Goal: Task Accomplishment & Management: Use online tool/utility

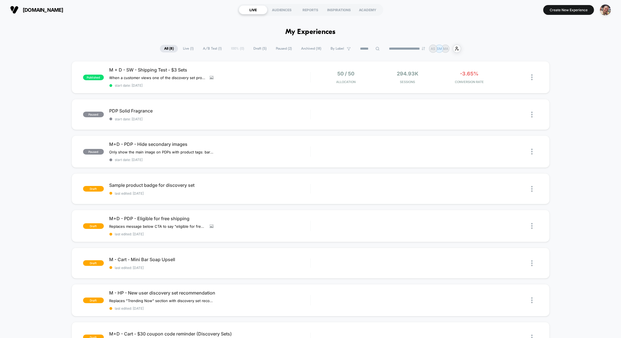
click at [262, 49] on span "Draft ( 5 )" at bounding box center [260, 49] width 22 height 8
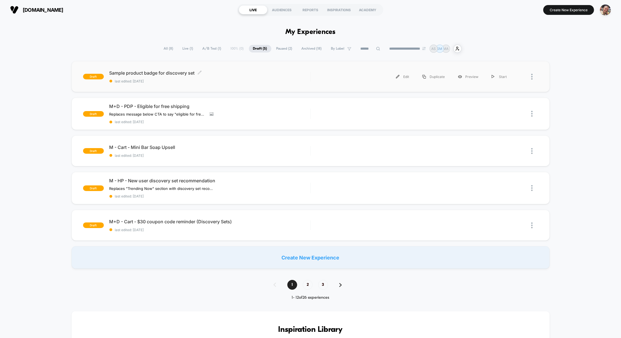
click at [265, 81] on span "last edited: 8/26/2025" at bounding box center [209, 81] width 201 height 4
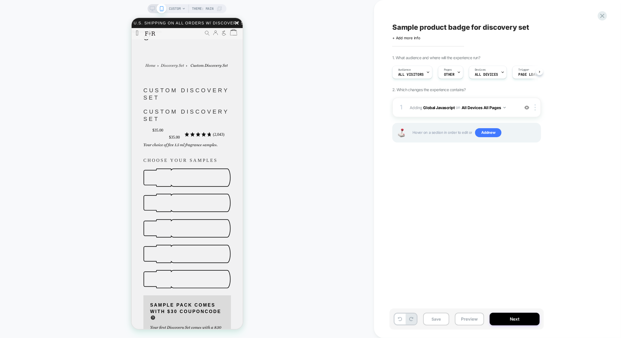
scroll to position [0, 0]
click at [0, 0] on div "1 Adding Global Javascript on All Devices All Pages Add Before Add After Target…" at bounding box center [0, 0] width 0 height 0
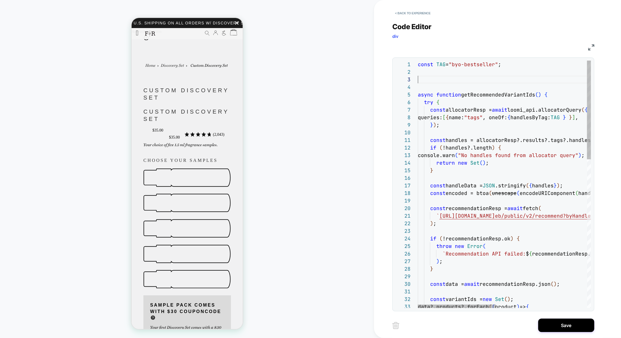
scroll to position [61, 3]
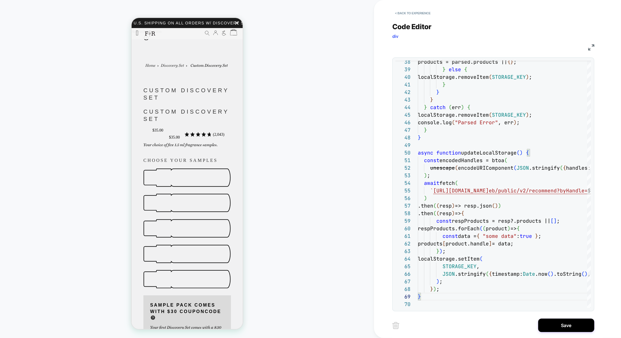
click at [591, 50] on img at bounding box center [591, 47] width 6 height 6
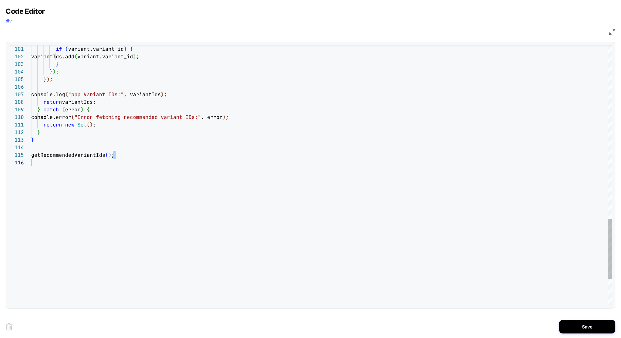
scroll to position [30, 0]
drag, startPoint x: 133, startPoint y: 155, endPoint x: 2, endPoint y: 157, distance: 131.4
click at [2, 157] on div "**********" at bounding box center [310, 169] width 621 height 338
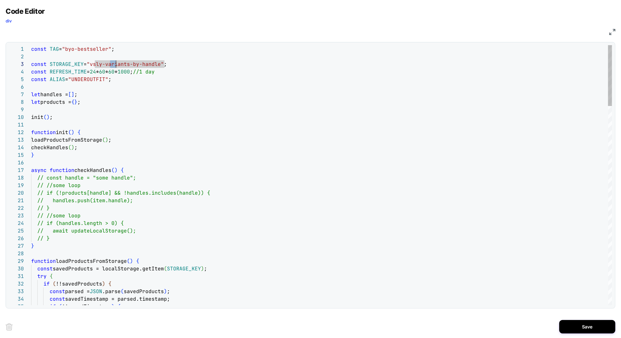
scroll to position [15, 88]
drag, startPoint x: 109, startPoint y: 66, endPoint x: 119, endPoint y: 66, distance: 9.5
drag, startPoint x: 137, startPoint y: 65, endPoint x: 164, endPoint y: 66, distance: 27.2
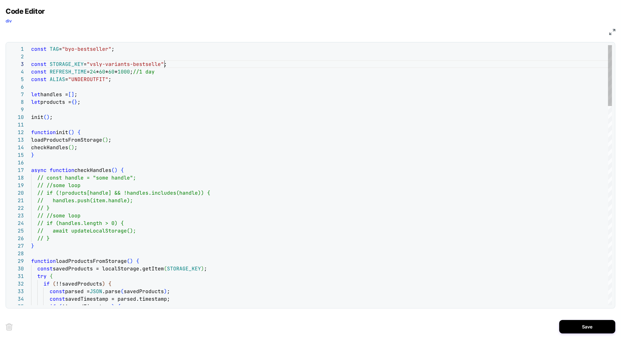
scroll to position [15, 136]
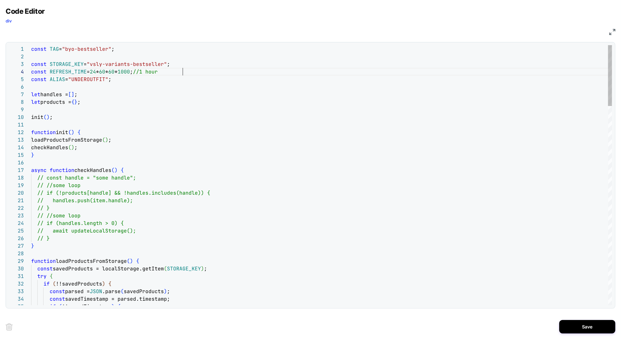
scroll to position [23, 72]
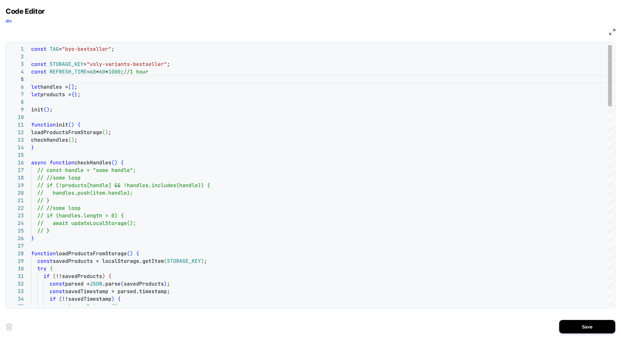
scroll to position [0, 52]
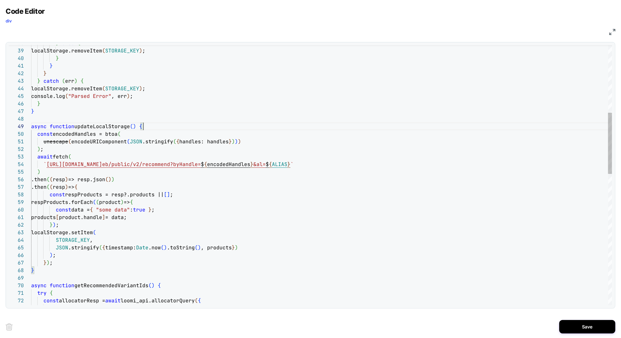
click at [116, 234] on div "} else { localStorage.removeItem ( STORAGE_KEY ) ; } } } } catch ( err ) { loca…" at bounding box center [321, 309] width 581 height 1101
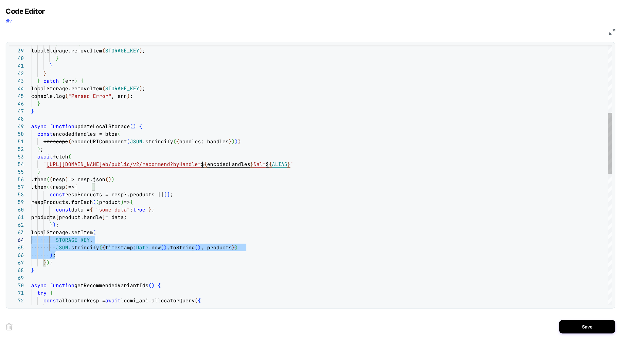
scroll to position [15, 0]
drag, startPoint x: 62, startPoint y: 255, endPoint x: 8, endPoint y: 235, distance: 57.8
click at [8, 235] on div "38 39 40 41 42 43 44 45 46 47 48 49 50 51 52 53 54 55 56 57 58 59 60 61 62 63 6…" at bounding box center [311, 175] width 610 height 267
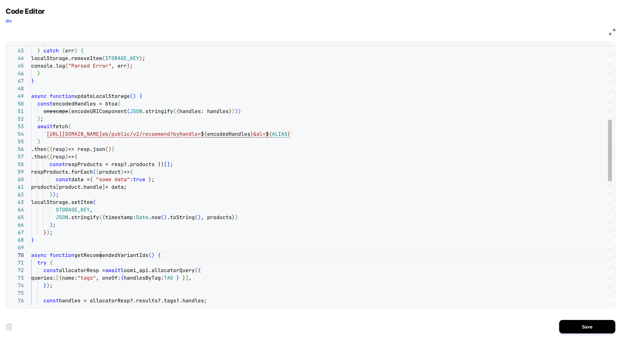
click at [100, 253] on div "if ( !handles?.length ) { const handles = allocatorResp?.results?.tags?.handles…" at bounding box center [321, 279] width 581 height 1101
click at [152, 95] on div "if ( !handles?.length ) { const handles = allocatorResp?.results?.tags?.handles…" at bounding box center [321, 279] width 581 height 1101
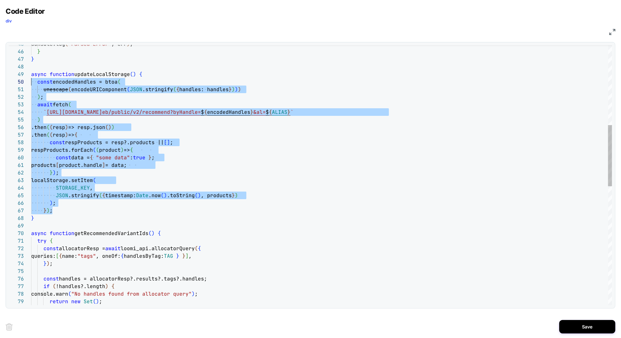
scroll to position [68, 0]
drag, startPoint x: 61, startPoint y: 210, endPoint x: 23, endPoint y: 82, distance: 133.1
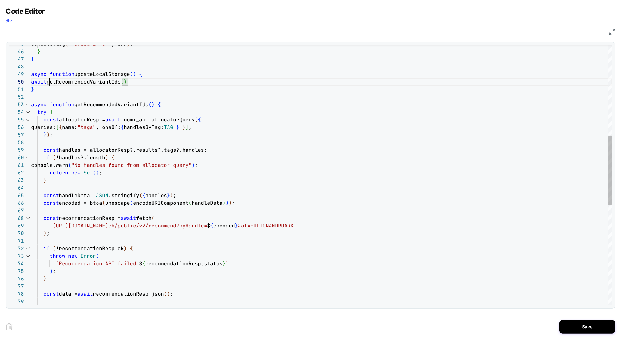
drag, startPoint x: 49, startPoint y: 82, endPoint x: 0, endPoint y: 82, distance: 48.8
click at [0, 82] on div "Code Editor div JS 60 59 58 56 57 55 53 54 51 52 50 49 48 47 46 45 61 62 63 64 …" at bounding box center [310, 169] width 621 height 338
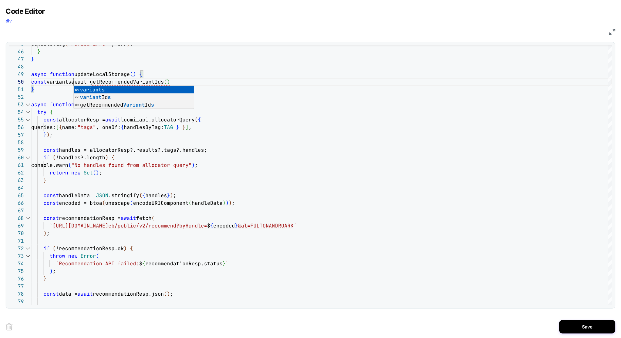
scroll to position [68, 45]
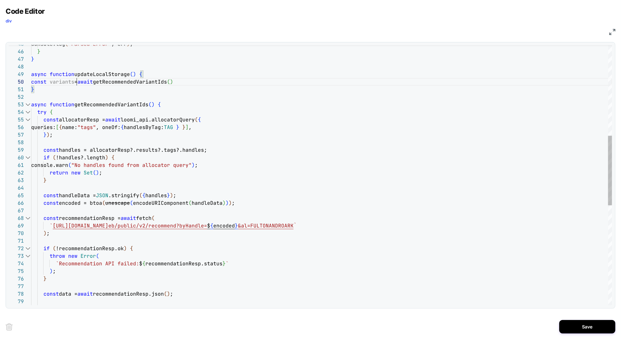
click at [187, 80] on div "if ( !handles?.length ) { const handles = allocatorResp?.results?.tags?.handles…" at bounding box center [321, 193] width 581 height 972
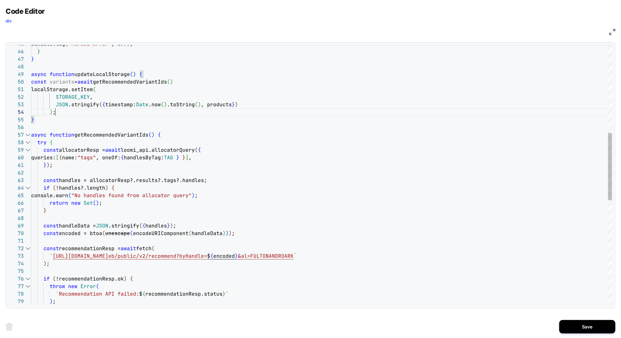
scroll to position [23, 24]
click at [56, 86] on div "if ( !handles?.length ) { const handles = allocatorResp?.results?.tags?.handles…" at bounding box center [321, 208] width 581 height 1003
click at [218, 107] on div "if ( !handles?.length ) { const handles = allocatorResp?.results?.tags?.handles…" at bounding box center [321, 208] width 581 height 1003
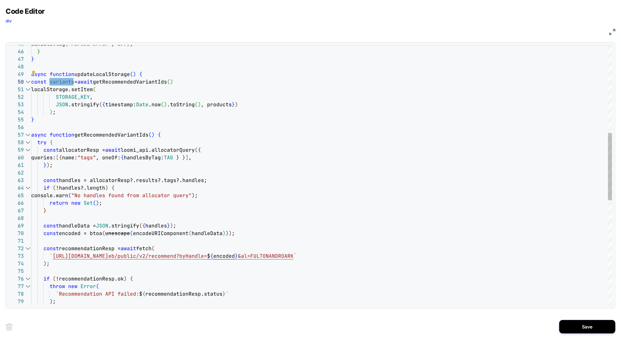
scroll to position [15, 185]
click at [218, 107] on div "if ( !handles?.length ) { const handles = allocatorResp?.results?.tags?.handles…" at bounding box center [321, 208] width 581 height 1003
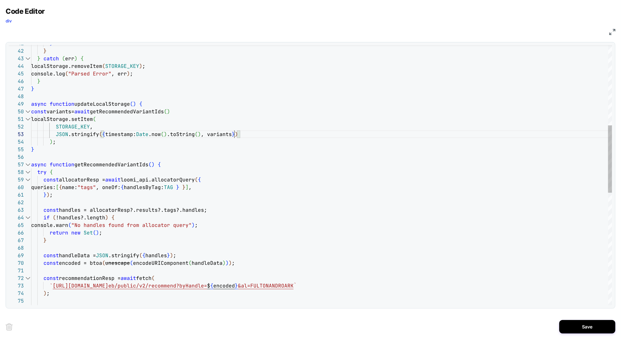
click at [101, 106] on div "if ( !handles?.length ) { const handles = allocatorResp?.results?.tags?.handles…" at bounding box center [321, 237] width 581 height 1003
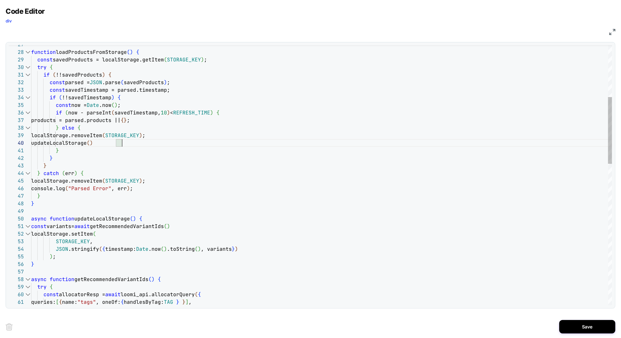
scroll to position [68, 91]
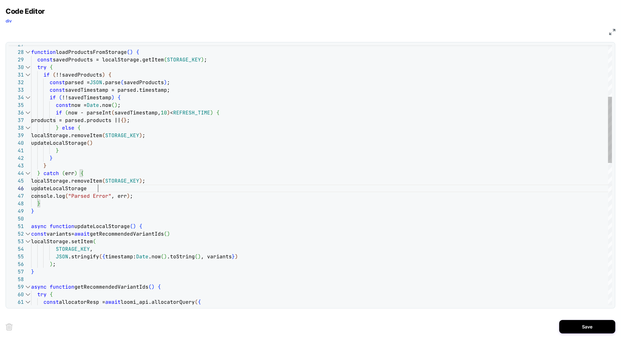
scroll to position [38, 72]
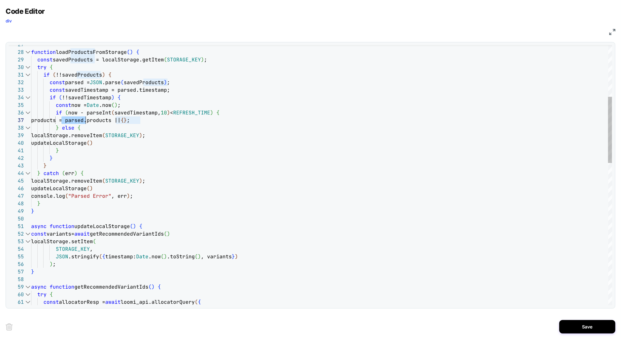
scroll to position [45, 54]
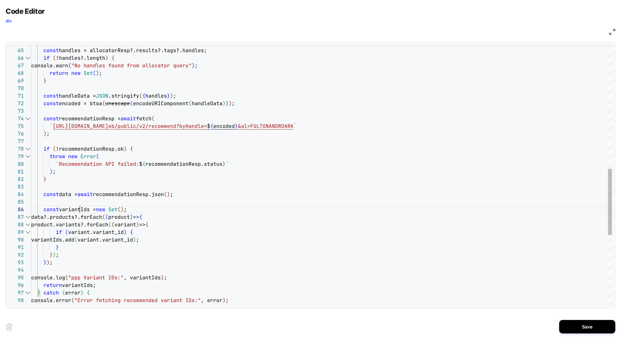
click at [79, 210] on div "const handles = allocatorResp?.results?.tags?.handles; if ( !handles?.length ) …" at bounding box center [321, 71] width 581 height 1018
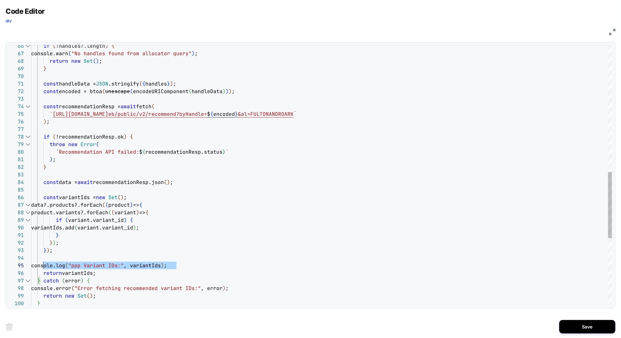
scroll to position [23, 0]
drag, startPoint x: 182, startPoint y: 267, endPoint x: 30, endPoint y: 260, distance: 152.9
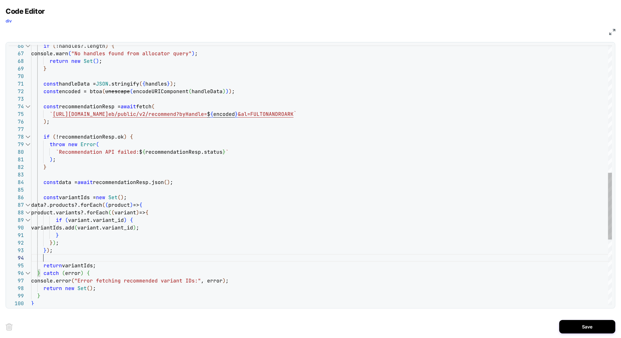
scroll to position [23, 12]
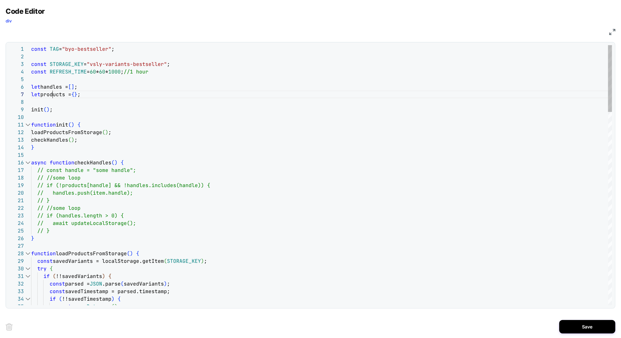
drag, startPoint x: 68, startPoint y: 86, endPoint x: 0, endPoint y: 85, distance: 68.2
click at [0, 85] on div "Code Editor div JS 35 34 32 33 31 30 29 28 26 27 24 25 23 21 22 19 20 18 16 17 …" at bounding box center [310, 169] width 621 height 338
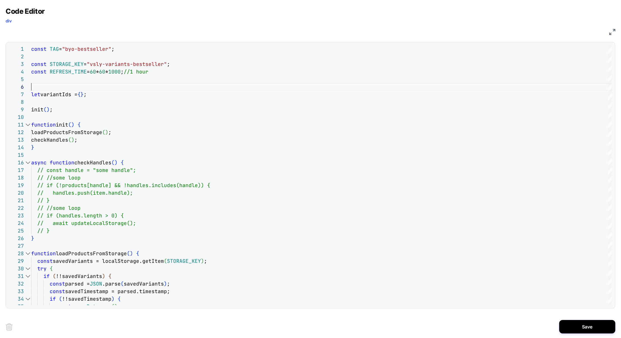
scroll to position [30, 0]
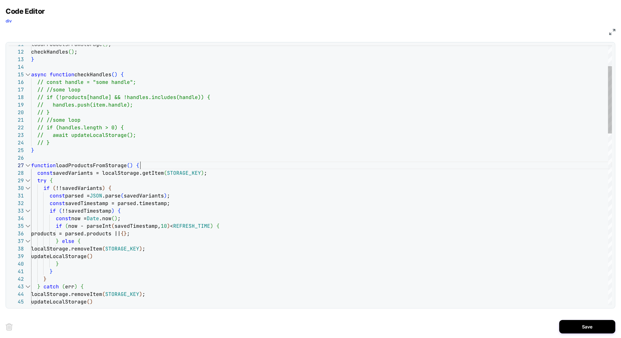
scroll to position [45, 109]
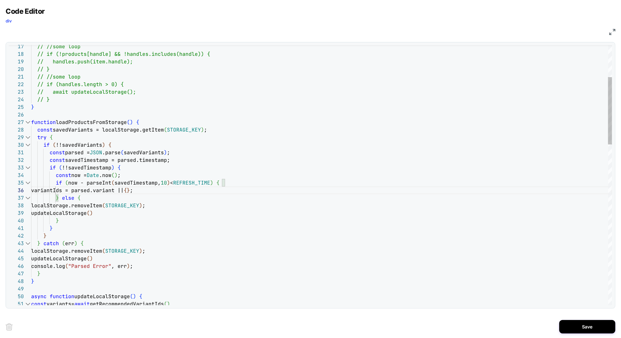
scroll to position [38, 115]
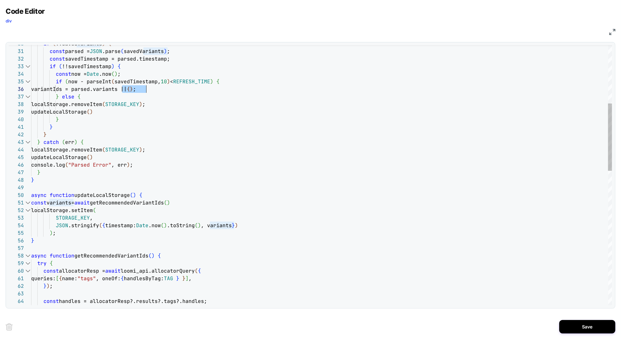
click at [62, 204] on div "async function getRecommendedVariantIds ( ) { } ) ; JSON .stringify ( { timesta…" at bounding box center [321, 321] width 581 height 1003
click at [45, 203] on div "async function getRecommendedVariantIds ( ) { } ) ; JSON .stringify ( { timesta…" at bounding box center [321, 321] width 581 height 1003
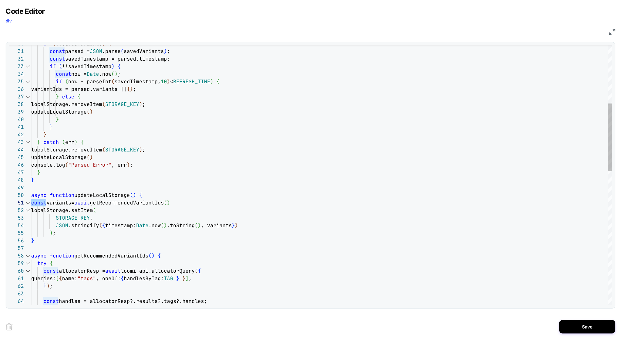
scroll to position [0, 0]
click at [85, 203] on div "async function getRecommendedVariantIds ( ) { } ) ; JSON .stringify ( { timesta…" at bounding box center [321, 321] width 581 height 1003
click at [45, 204] on div "async function getRecommendedVariantIds ( ) { } ) ; JSON .stringify ( { timesta…" at bounding box center [321, 321] width 581 height 1003
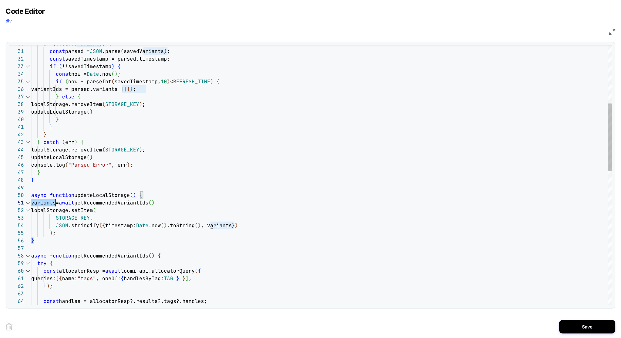
click at [45, 204] on div "async function getRecommendedVariantIds ( ) { } ) ; JSON .stringify ( { timesta…" at bounding box center [321, 321] width 581 height 1003
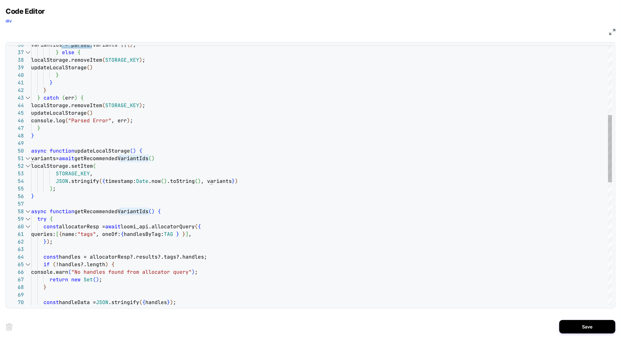
click at [43, 157] on div "variantIds = parsed.variants || { } ; } else { localStorage.removeItem ( STORAG…" at bounding box center [321, 277] width 581 height 1003
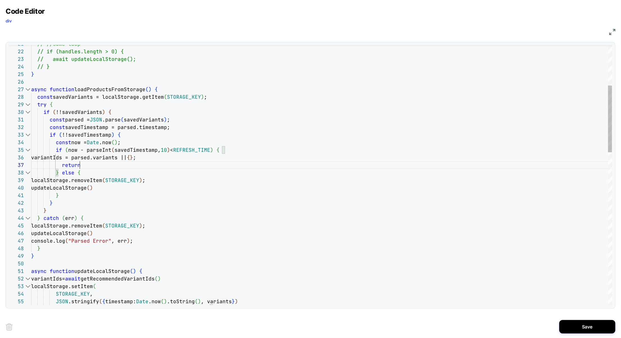
scroll to position [45, 49]
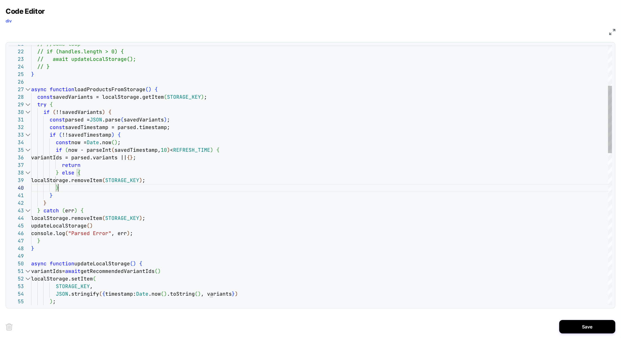
scroll to position [68, 27]
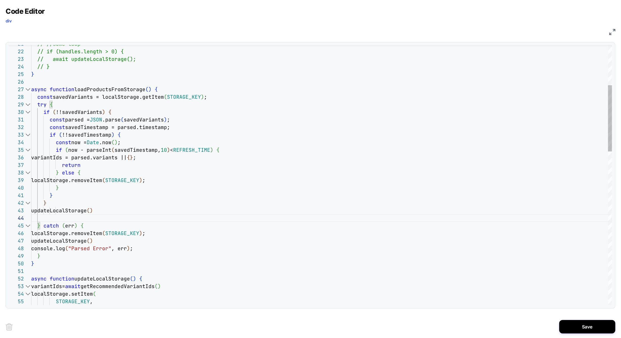
scroll to position [15, 91]
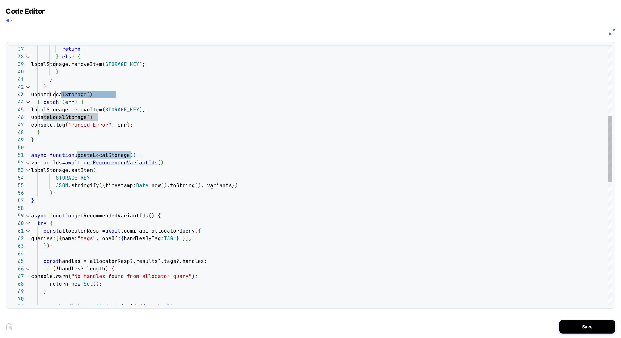
click at [100, 165] on div "} else { localStorage.removeItem ( STORAGE_KEY ) ; } } } } catch ( err ) { loca…" at bounding box center [321, 277] width 581 height 1010
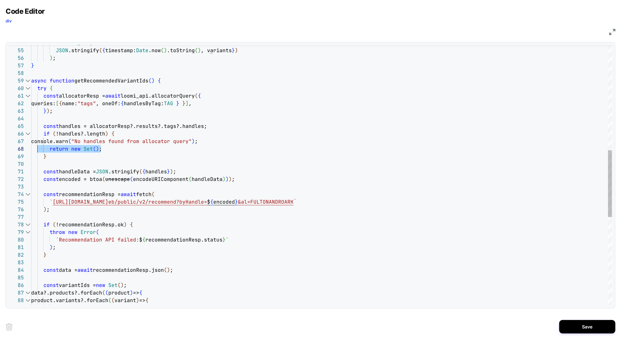
scroll to position [53, 3]
drag, startPoint x: 103, startPoint y: 152, endPoint x: 34, endPoint y: 152, distance: 68.8
click at [34, 152] on div "return new Set ( ) ;" at bounding box center [321, 149] width 581 height 8
click at [111, 232] on div "STORAGE_KEY , JSON .stringify ( { timestamp: Date .now ( ) .toString ( ) , vari…" at bounding box center [321, 142] width 581 height 1010
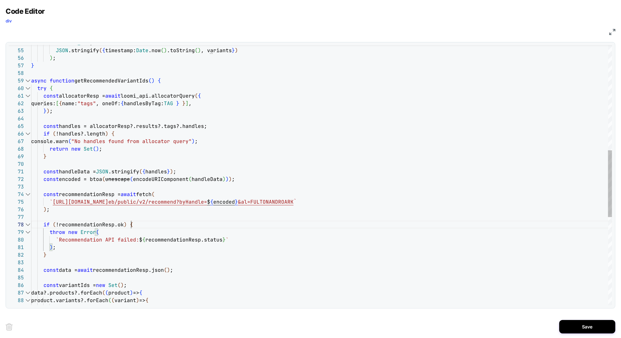
click at [134, 225] on div "STORAGE_KEY , JSON .stringify ( { timestamp: Date .now ( ) .toString ( ) , vari…" at bounding box center [321, 142] width 581 height 1010
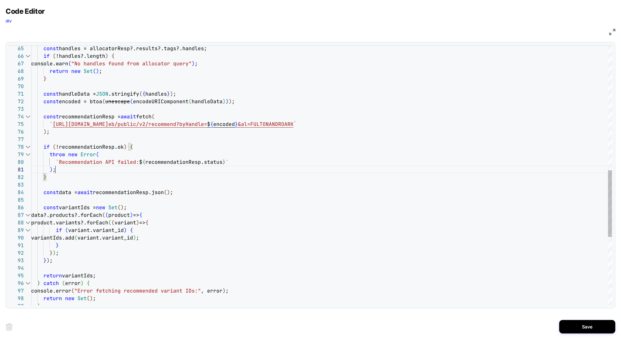
scroll to position [0, 24]
click at [73, 170] on div "const handles = allocatorResp?.results?.tags?.handles; if ( !handles?.length ) …" at bounding box center [321, 65] width 581 height 1010
click at [138, 147] on div "const handles = allocatorResp?.results?.tags?.handles; if ( !handles?.length ) …" at bounding box center [321, 65] width 581 height 1010
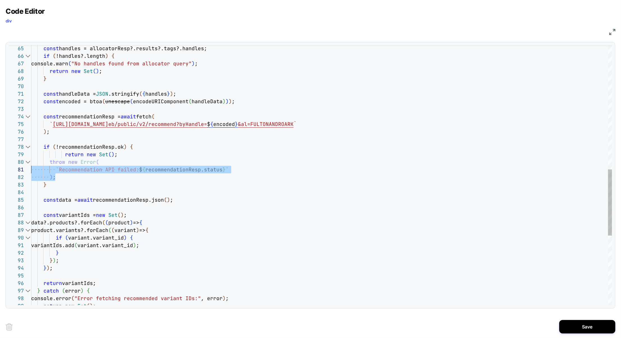
scroll to position [68, 0]
drag, startPoint x: 60, startPoint y: 177, endPoint x: 6, endPoint y: 165, distance: 55.6
click at [6, 165] on div "65 66 67 68 69 70 71 72 73 74 75 76 77 78 80 81 82 83 84 85 86 87 88 89 90 91 9…" at bounding box center [311, 175] width 610 height 267
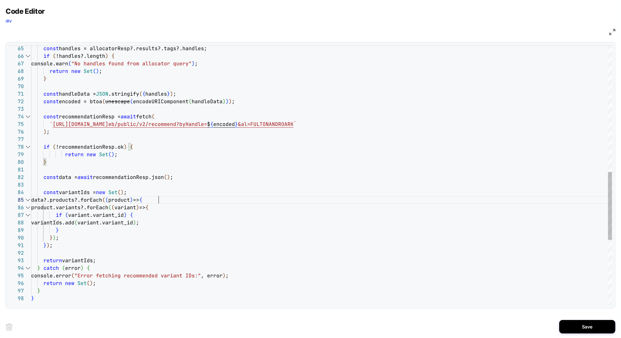
scroll to position [30, 127]
click at [162, 200] on div "const handles = allocatorResp?.results?.tags?.handles; if ( !handles?.length ) …" at bounding box center [321, 57] width 581 height 995
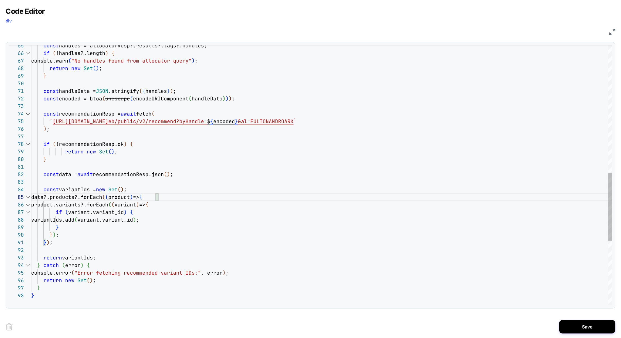
click at [76, 258] on div "console.warn ( "No handles found from allocator query" ) ; return new Set ( ) ;…" at bounding box center [321, 54] width 581 height 995
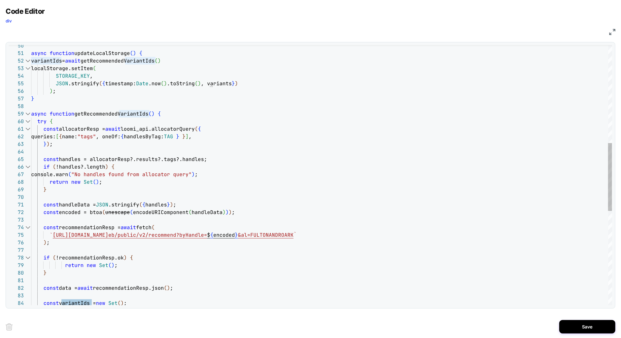
click at [77, 207] on div "console.warn ( "No handles found from allocator query" ) ; return new Set ( ) ;…" at bounding box center [321, 168] width 581 height 995
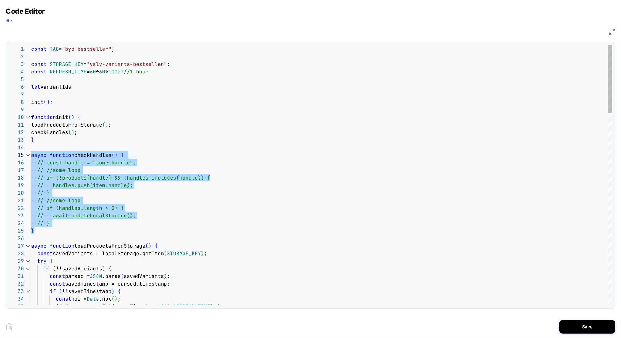
scroll to position [30, 0]
drag, startPoint x: 40, startPoint y: 234, endPoint x: 26, endPoint y: 155, distance: 79.5
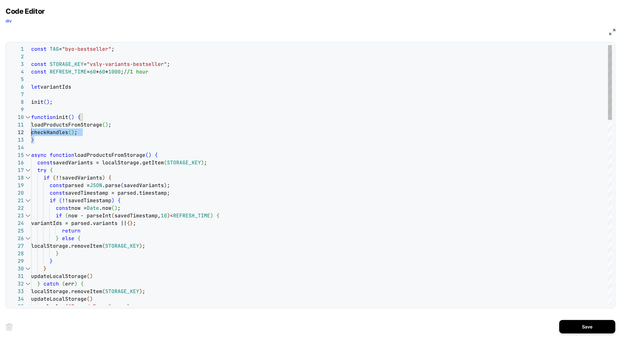
scroll to position [7, 0]
drag, startPoint x: 91, startPoint y: 131, endPoint x: 4, endPoint y: 131, distance: 87.3
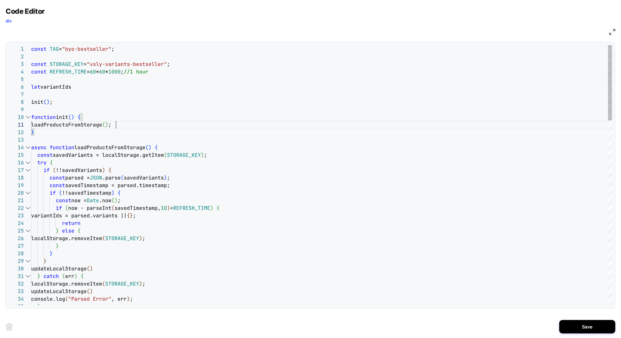
scroll to position [0, 85]
click at [29, 103] on div "8" at bounding box center [20, 102] width 22 height 8
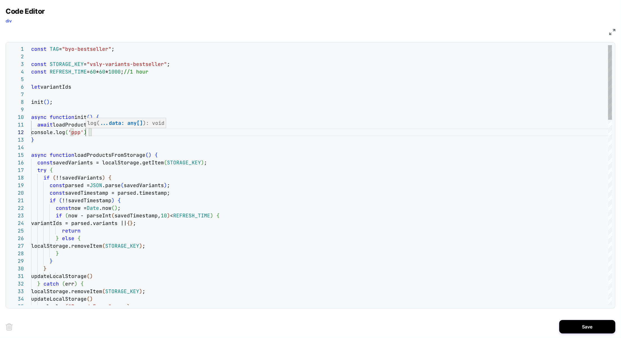
scroll to position [7, 54]
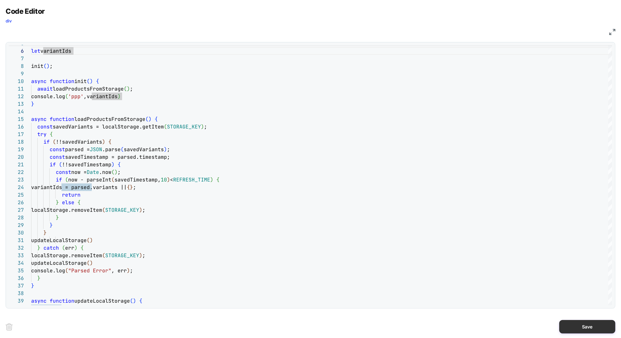
type textarea "**********"
click at [575, 325] on button "Save" at bounding box center [587, 326] width 56 height 13
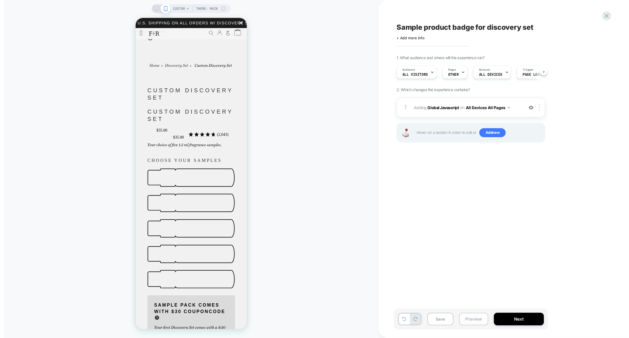
scroll to position [0, 0]
click at [481, 318] on button "Preview" at bounding box center [477, 319] width 29 height 13
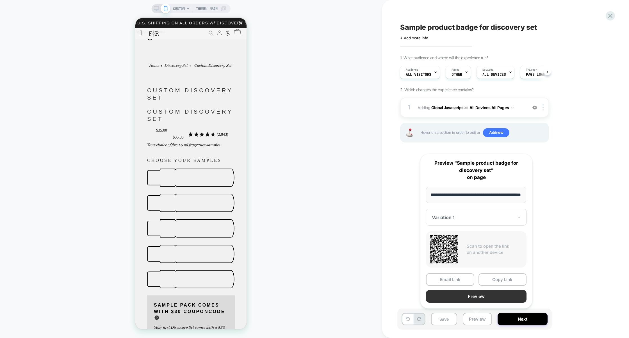
scroll to position [0, 0]
click at [476, 295] on button "Preview" at bounding box center [476, 296] width 100 height 13
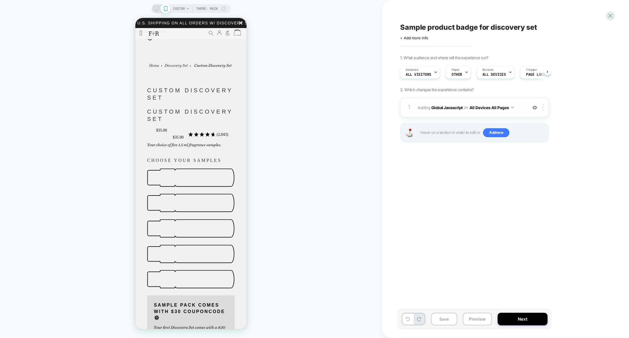
click at [450, 99] on div "1 Adding Global Javascript on All Devices All Pages Add Before Add After Target…" at bounding box center [474, 108] width 149 height 20
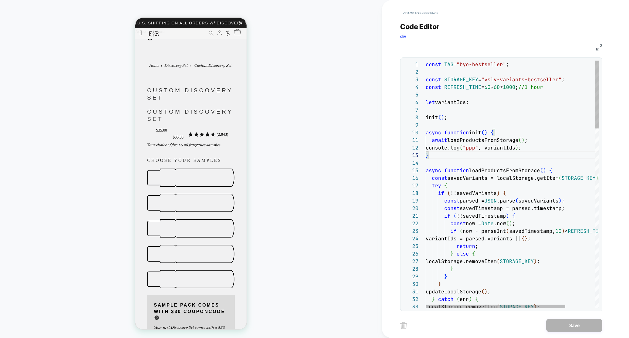
scroll to position [7, 0]
drag, startPoint x: 484, startPoint y: 146, endPoint x: 403, endPoint y: 145, distance: 80.3
click at [403, 145] on div "1 2 3 4 5 6 7 8 9 10 11 12 13 14 15 16 17 18 19 20 21 22 23 24 25 26 27 28 29 3…" at bounding box center [501, 185] width 196 height 248
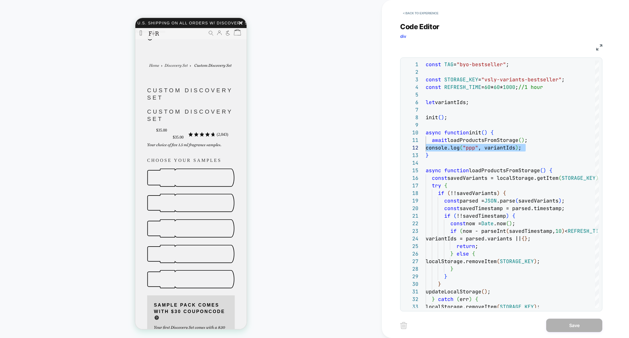
click at [599, 47] on img at bounding box center [599, 47] width 6 height 6
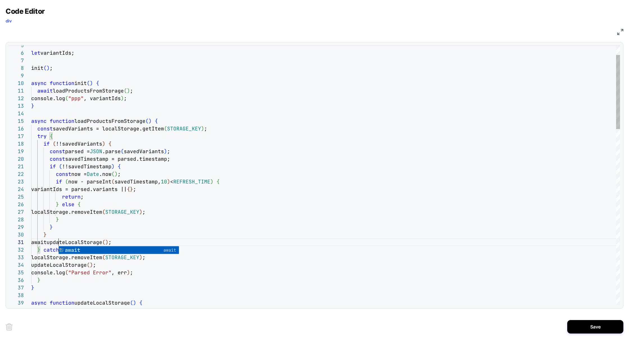
scroll to position [0, 30]
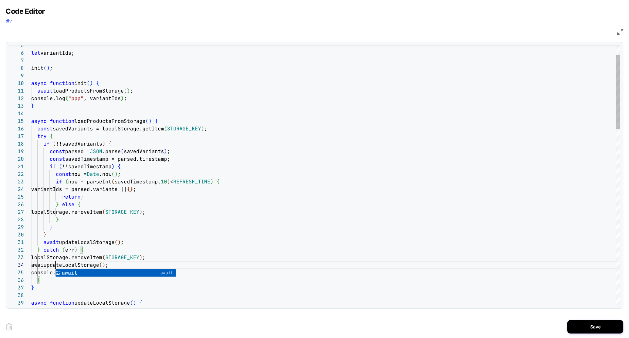
scroll to position [23, 30]
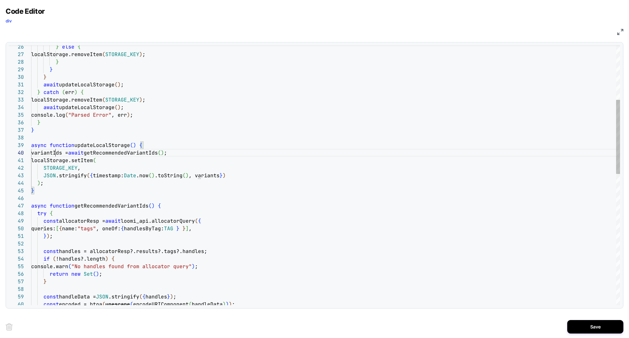
click at [55, 152] on div "} else { localStorage.removeItem ( STORAGE_KEY ) ; } } } await updateLocalStora…" at bounding box center [325, 309] width 589 height 912
click at [209, 175] on div "} else { localStorage.removeItem ( STORAGE_KEY ) ; } } } await updateLocalStora…" at bounding box center [325, 309] width 589 height 912
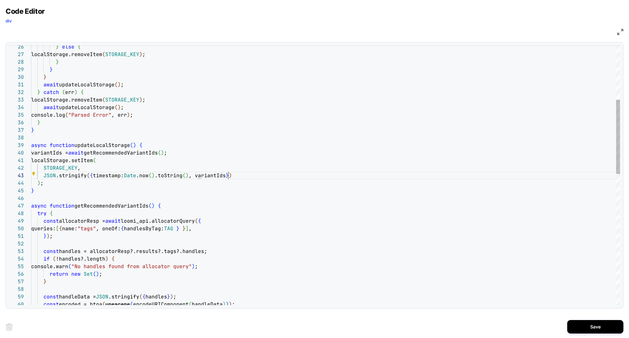
scroll to position [15, 197]
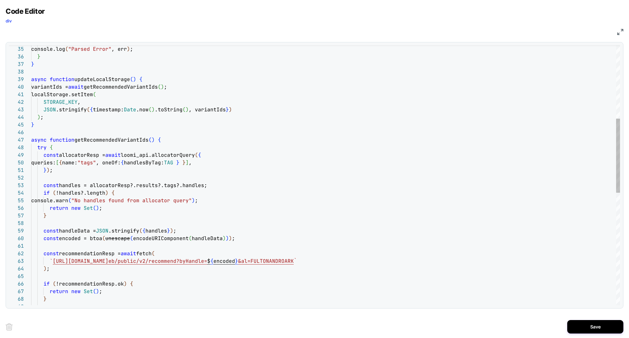
click at [106, 143] on div "console.log ( "Parsed Error" , err ) ; } } async function updateLocalStorage ( …" at bounding box center [325, 244] width 589 height 912
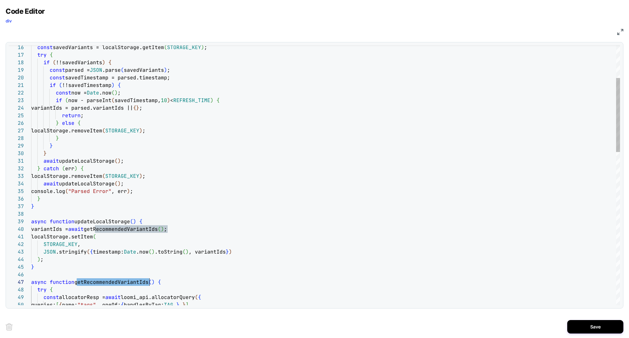
type textarea "**********"
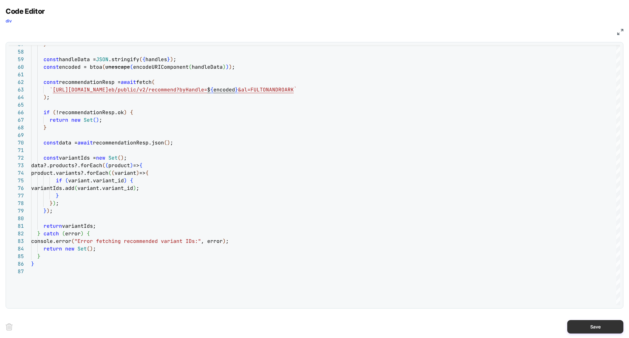
click at [586, 324] on button "Save" at bounding box center [595, 326] width 56 height 13
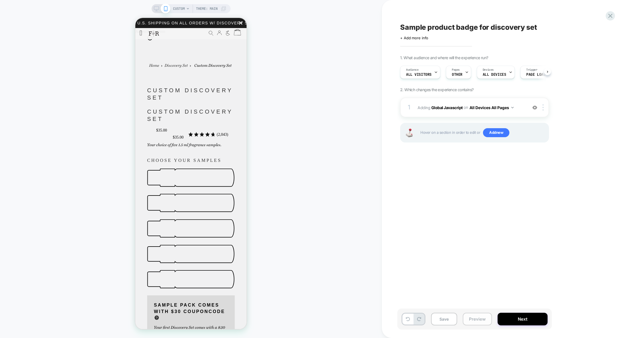
scroll to position [0, 0]
click at [483, 319] on button "Preview" at bounding box center [477, 319] width 29 height 13
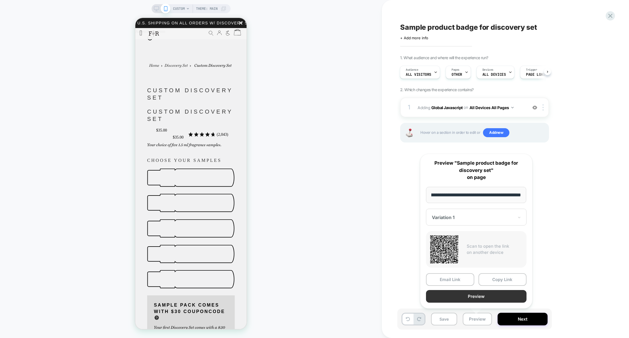
scroll to position [0, 0]
click at [480, 297] on button "Preview" at bounding box center [476, 296] width 100 height 13
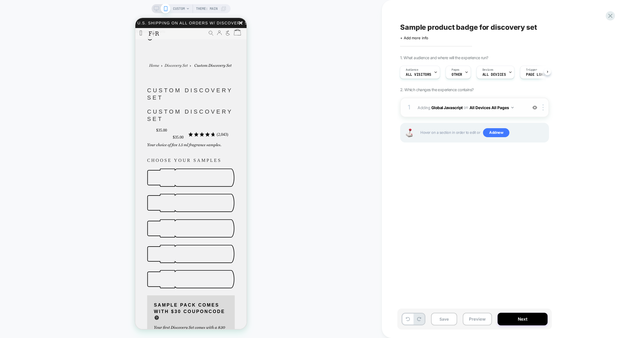
click at [449, 113] on div "1 Adding Global Javascript on All Devices All Pages Add Before Add After Target…" at bounding box center [474, 108] width 149 height 20
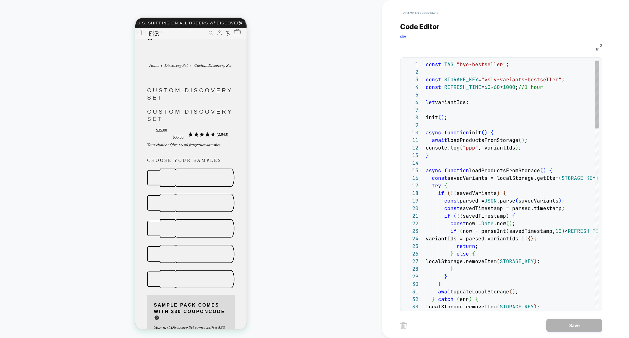
scroll to position [76, 0]
click at [599, 48] on img at bounding box center [599, 47] width 6 height 6
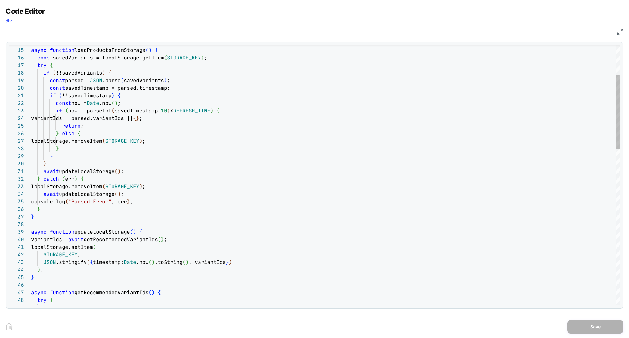
drag, startPoint x: 64, startPoint y: 140, endPoint x: 181, endPoint y: 140, distance: 116.8
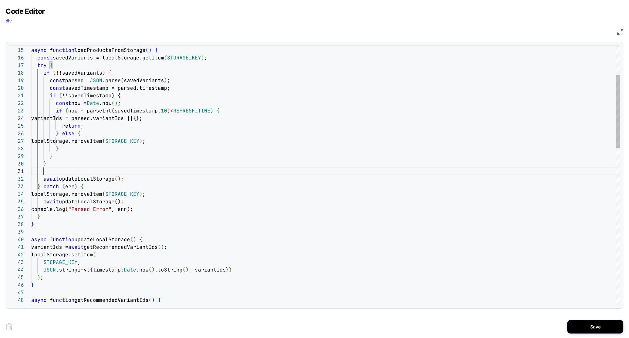
scroll to position [0, 124]
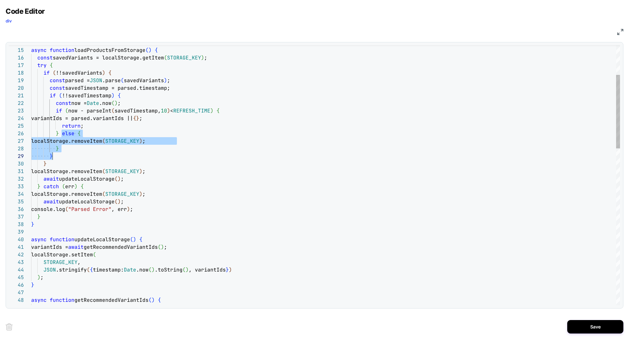
drag, startPoint x: 60, startPoint y: 135, endPoint x: 107, endPoint y: 154, distance: 50.8
drag, startPoint x: 71, startPoint y: 151, endPoint x: 63, endPoint y: 135, distance: 17.9
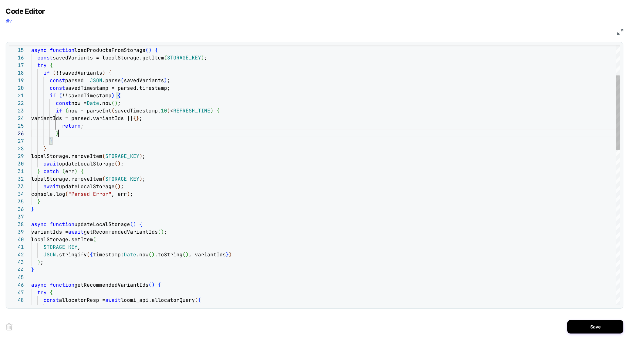
scroll to position [38, 27]
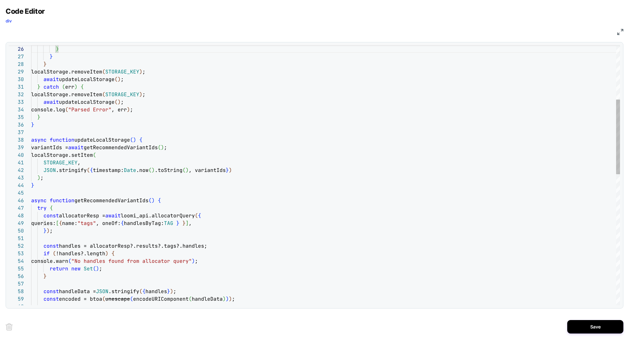
click at [212, 170] on div "} } } await updateLocalStorage ( ) ; } catch ( err ) { localStorage.removeItem …" at bounding box center [325, 308] width 589 height 904
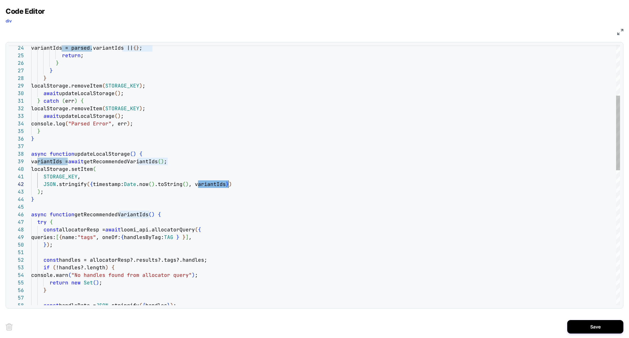
click at [195, 161] on div "} const handleData = JSON .stringify ( { handles } ) ; return new Set ( ) ; con…" at bounding box center [325, 322] width 589 height 904
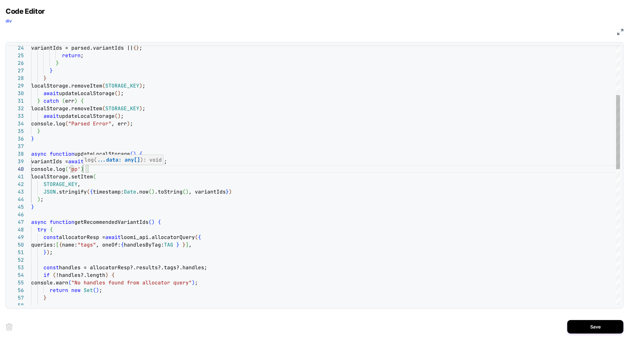
scroll to position [68, 54]
click at [81, 153] on div "} return new Set ( ) ; console.warn ( "No handles found from allocator query" )…" at bounding box center [325, 326] width 589 height 912
click at [84, 153] on div "} return new Set ( ) ; console.warn ( "No handles found from allocator query" )…" at bounding box center [325, 326] width 589 height 912
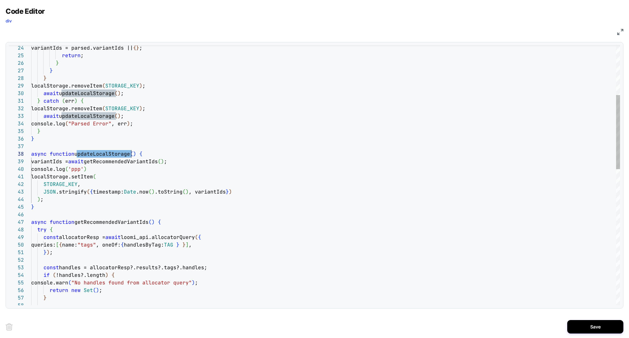
click at [84, 153] on div "} return new Set ( ) ; console.warn ( "No handles found from allocator query" )…" at bounding box center [325, 326] width 589 height 912
click at [88, 168] on div "} return new Set ( ) ; console.warn ( "No handles found from allocator query" )…" at bounding box center [325, 326] width 589 height 912
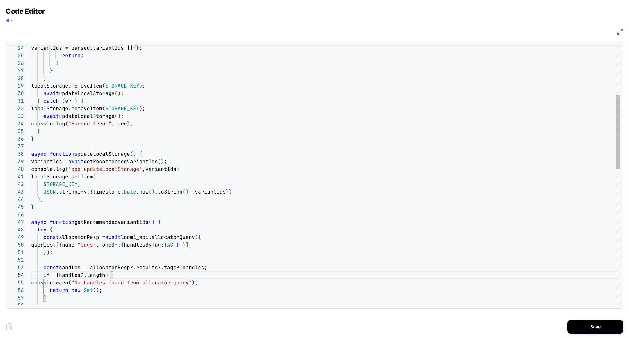
click at [312, 272] on div "} return new Set ( ) ; console.warn ( "No handles found from allocator query" )…" at bounding box center [325, 326] width 589 height 912
type textarea "**********"
click at [598, 329] on button "Save" at bounding box center [595, 326] width 56 height 13
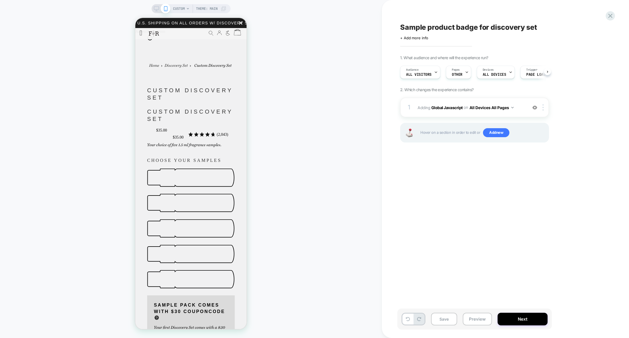
scroll to position [0, 0]
click at [440, 319] on button "Save" at bounding box center [444, 319] width 26 height 13
click at [476, 319] on button "Preview" at bounding box center [477, 319] width 29 height 13
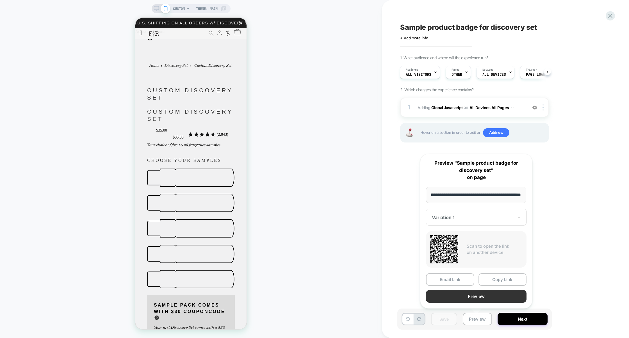
scroll to position [0, 0]
click at [479, 301] on button "Preview" at bounding box center [476, 296] width 100 height 13
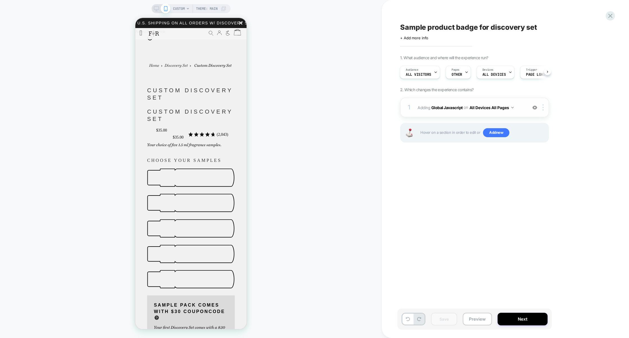
click at [447, 114] on div "1 Adding Global Javascript on All Devices All Pages Add Before Add After Target…" at bounding box center [474, 108] width 149 height 20
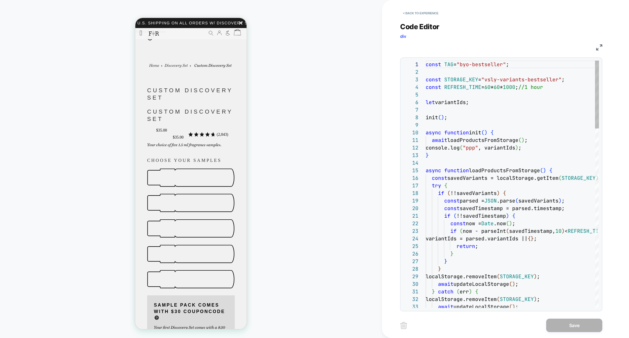
scroll to position [76, 0]
click at [598, 47] on img at bounding box center [599, 47] width 6 height 6
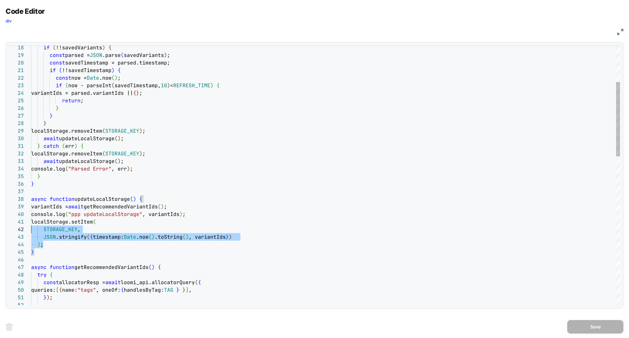
scroll to position [0, 0]
drag, startPoint x: 52, startPoint y: 244, endPoint x: 13, endPoint y: 224, distance: 43.4
click at [13, 224] on div "18 19 20 21 22 23 24 25 26 27 28 29 30 31 32 33 34 35 36 37 38 39 40 41 42 43 4…" at bounding box center [314, 175] width 611 height 260
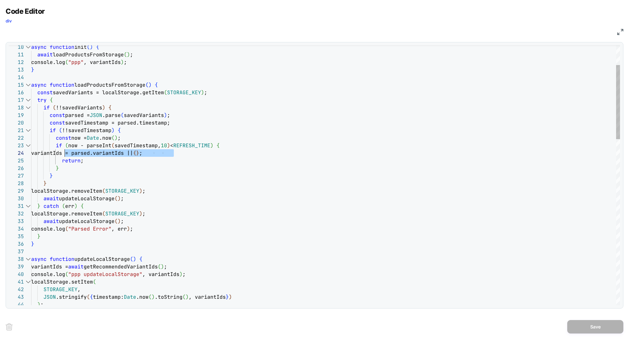
scroll to position [23, 30]
drag, startPoint x: 189, startPoint y: 152, endPoint x: 62, endPoint y: 154, distance: 127.1
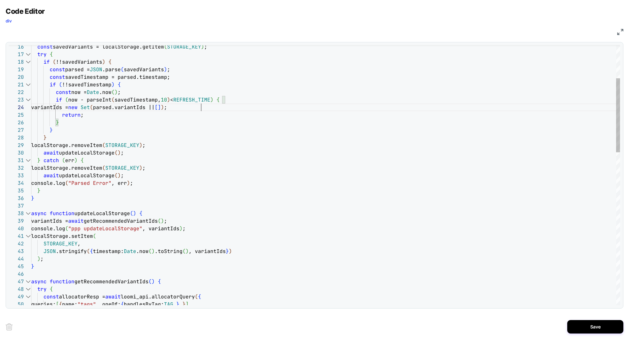
scroll to position [23, 170]
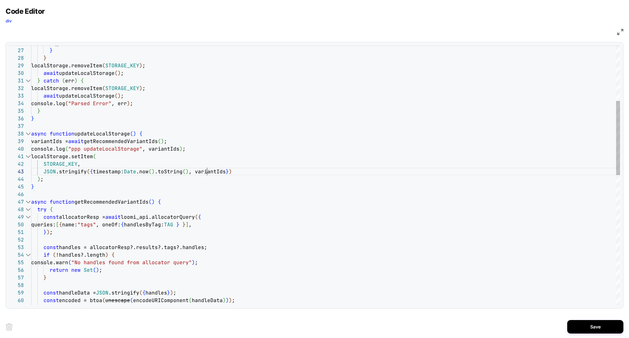
click at [208, 171] on div "} async function updateLocalStorage ( ) { variantIds = await getRecommendedVari…" at bounding box center [325, 306] width 589 height 912
type textarea "**********"
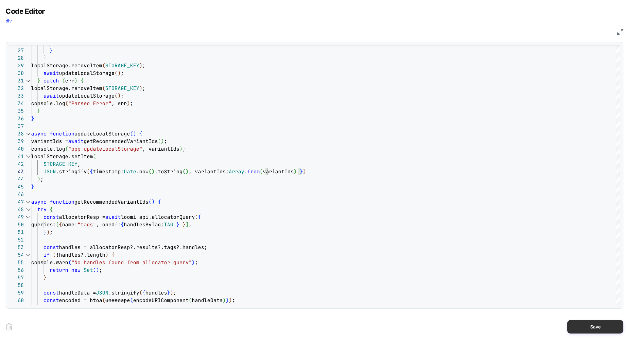
click at [588, 325] on button "Save" at bounding box center [595, 326] width 56 height 13
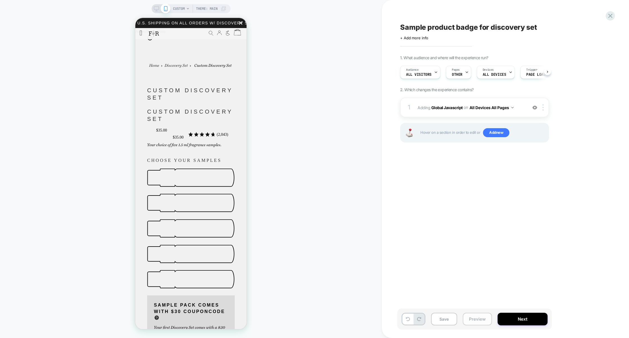
scroll to position [0, 0]
click at [477, 321] on button "Preview" at bounding box center [477, 319] width 29 height 13
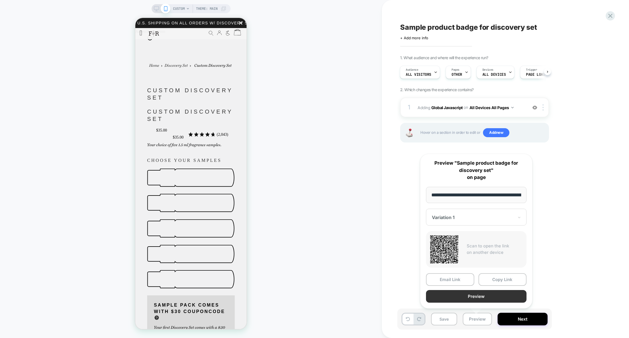
scroll to position [0, 143]
click at [477, 299] on button "Preview" at bounding box center [476, 296] width 100 height 13
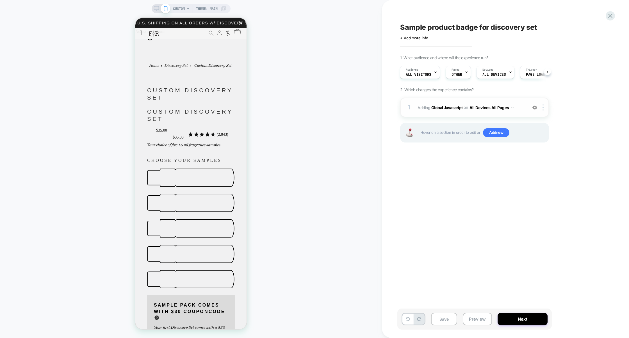
click at [468, 115] on div "1 Adding Global Javascript on All Devices All Pages Add Before Add After Target…" at bounding box center [474, 108] width 149 height 20
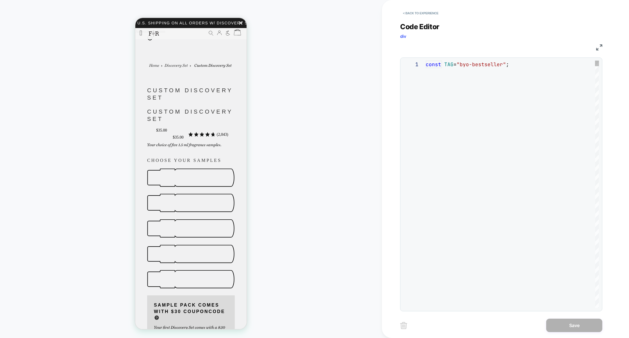
scroll to position [76, 0]
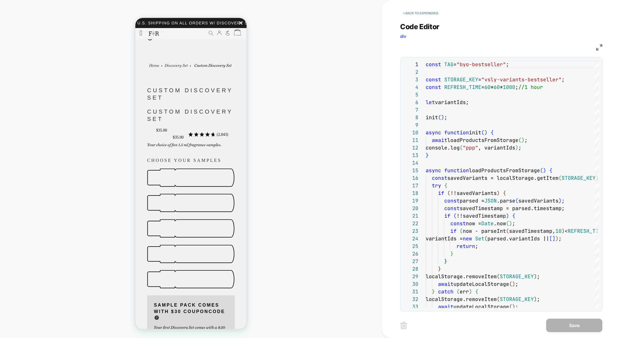
click at [597, 47] on img at bounding box center [599, 47] width 6 height 6
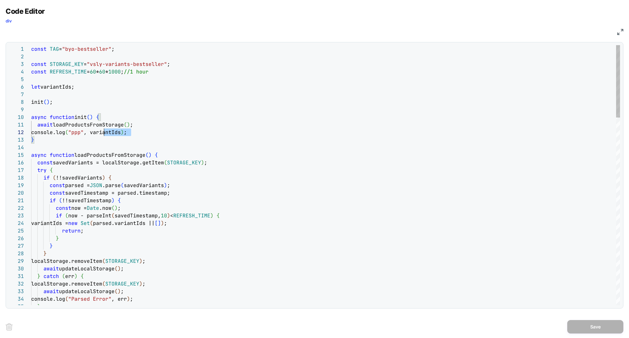
scroll to position [7, 0]
drag, startPoint x: 135, startPoint y: 133, endPoint x: 21, endPoint y: 133, distance: 113.9
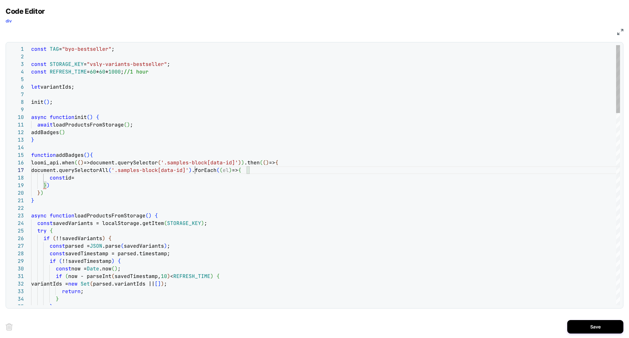
scroll to position [45, 163]
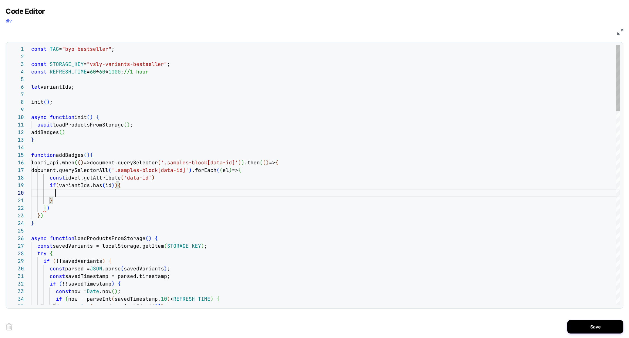
scroll to position [68, 24]
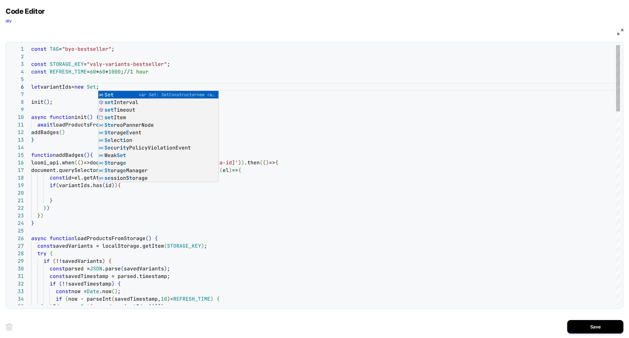
scroll to position [38, 72]
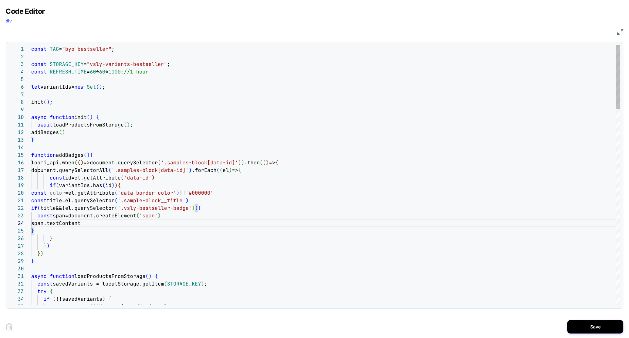
scroll to position [23, 58]
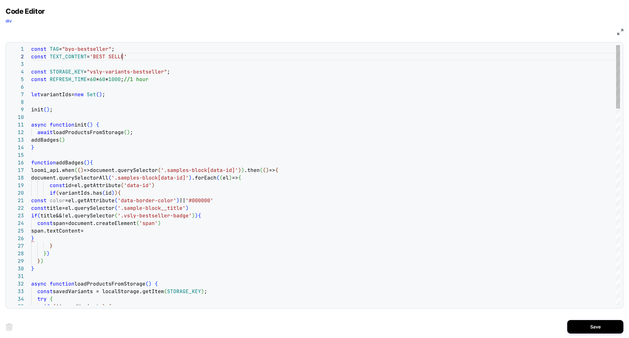
scroll to position [7, 94]
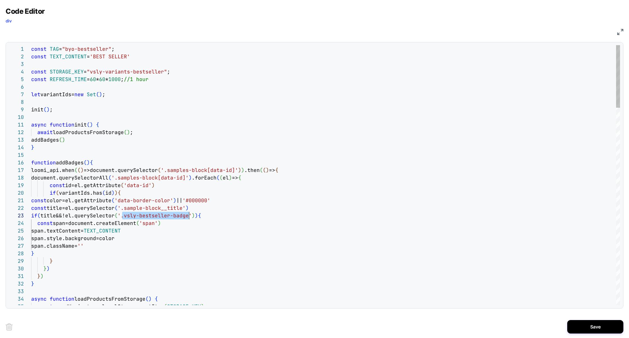
scroll to position [15, 154]
drag, startPoint x: 123, startPoint y: 217, endPoint x: 187, endPoint y: 218, distance: 63.7
click at [187, 218] on span "'.vsly-bestseller-badge'" at bounding box center [155, 215] width 74 height 6
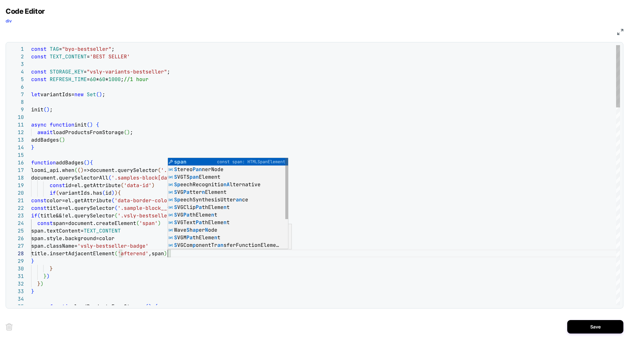
scroll to position [53, 136]
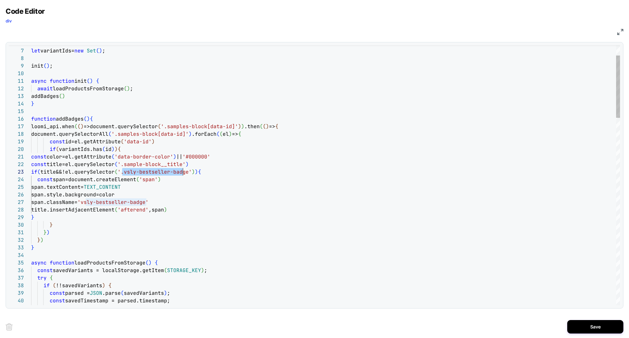
drag, startPoint x: 124, startPoint y: 172, endPoint x: 181, endPoint y: 172, distance: 57.0
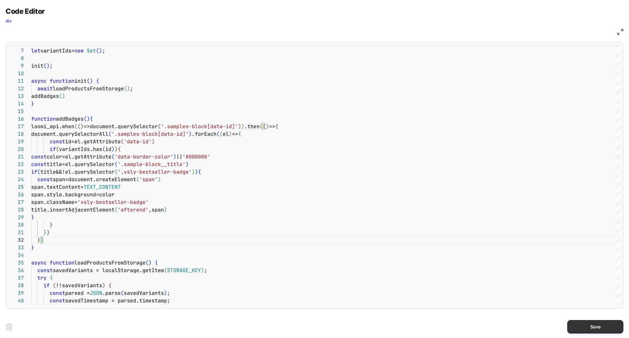
type textarea "**********"
click at [587, 325] on button "Save" at bounding box center [595, 326] width 56 height 13
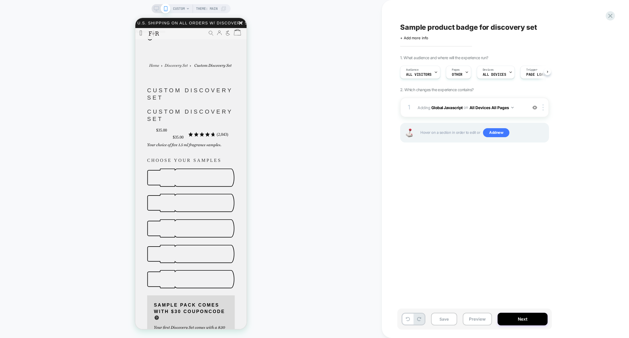
scroll to position [0, 0]
click at [473, 317] on button "Preview" at bounding box center [477, 319] width 29 height 13
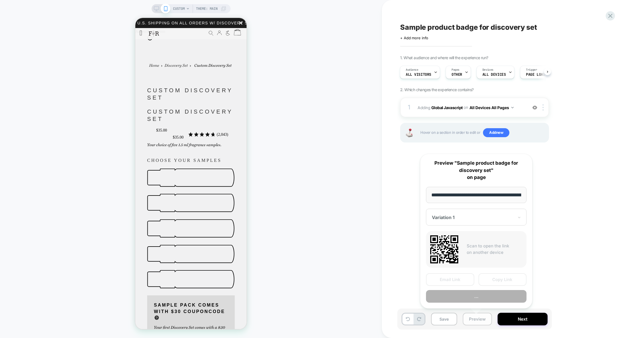
scroll to position [0, 143]
click at [479, 293] on button "Preview" at bounding box center [476, 296] width 100 height 13
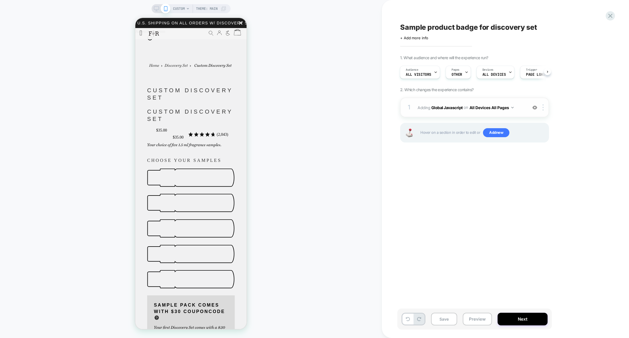
click at [456, 113] on div "1 Adding Global Javascript on All Devices All Pages Add Before Add After Target…" at bounding box center [474, 108] width 149 height 20
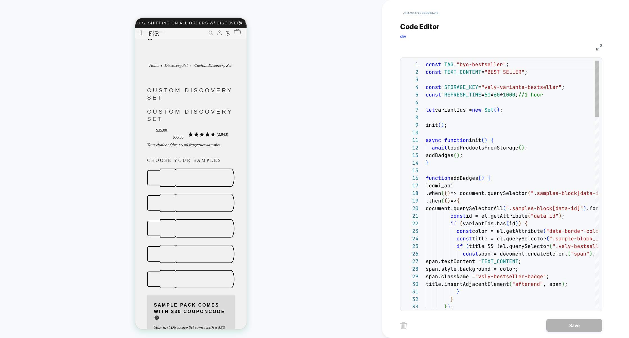
scroll to position [76, 0]
click at [598, 48] on img at bounding box center [599, 47] width 6 height 6
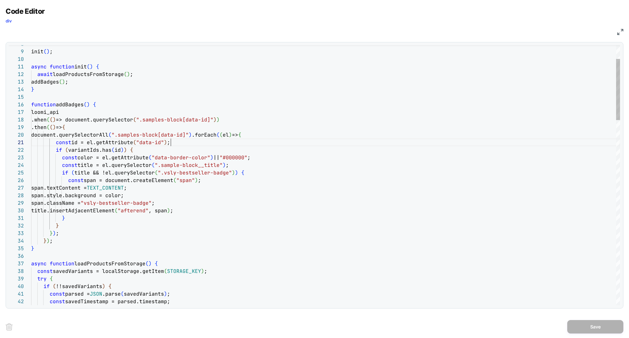
scroll to position [0, 139]
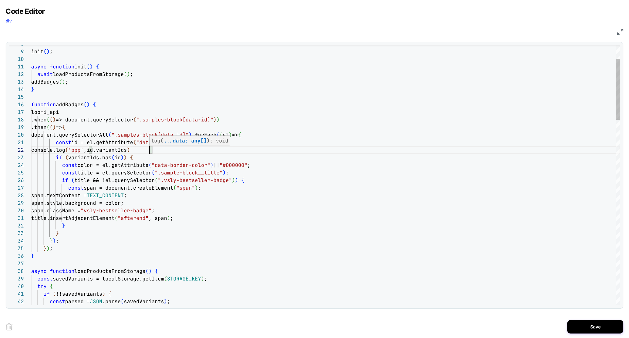
scroll to position [7, 118]
type textarea "**********"
click at [590, 329] on button "Save" at bounding box center [595, 326] width 56 height 13
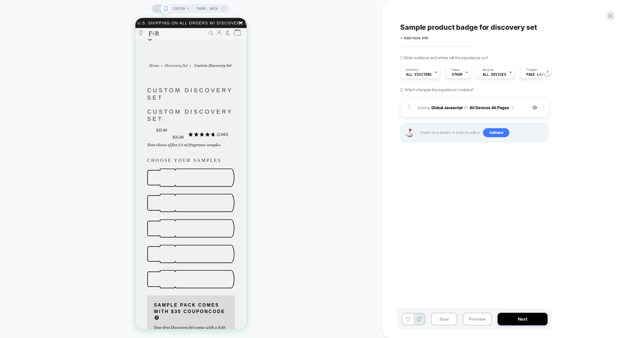
scroll to position [0, 0]
click at [477, 319] on button "Preview" at bounding box center [477, 319] width 29 height 13
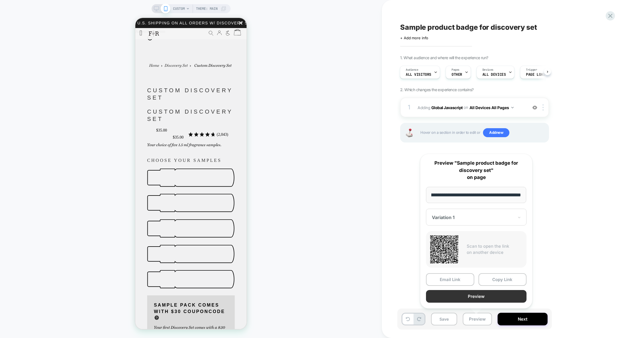
scroll to position [0, 0]
click at [476, 295] on button "Preview" at bounding box center [476, 296] width 100 height 13
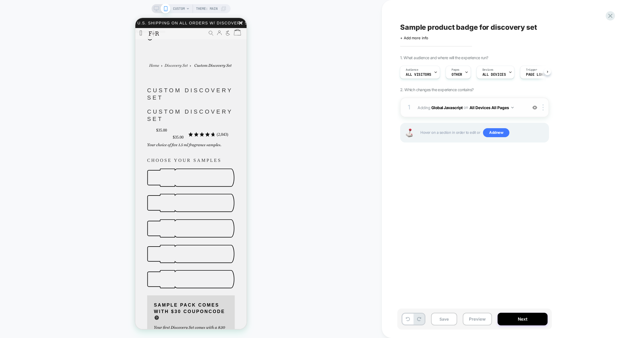
click at [448, 117] on div "1 Adding Global Javascript on All Devices All Pages Add Before Add After Target…" at bounding box center [474, 108] width 149 height 20
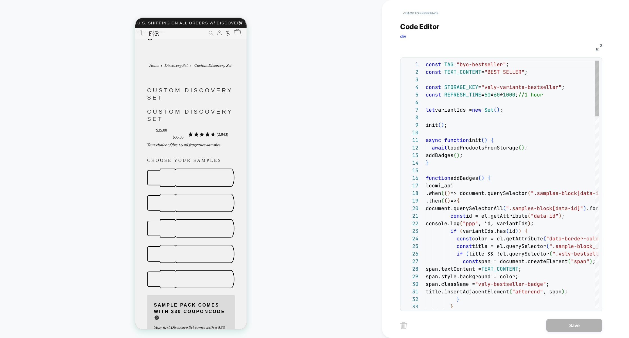
scroll to position [76, 0]
click at [600, 49] on img at bounding box center [599, 47] width 6 height 6
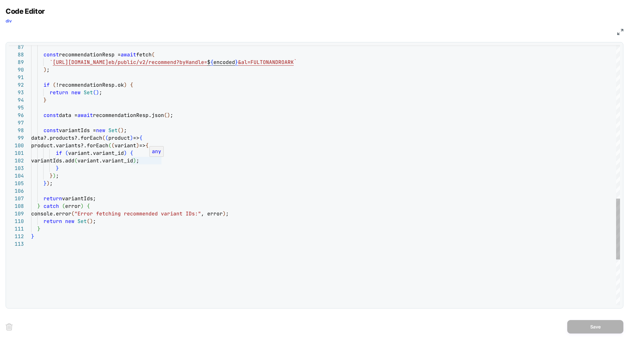
scroll to position [7, 130]
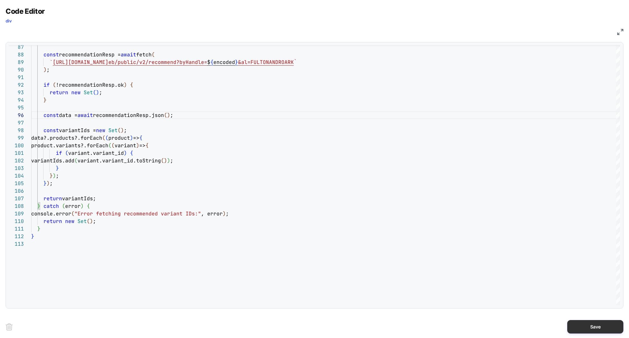
type textarea "**********"
click at [584, 328] on button "Save" at bounding box center [595, 326] width 56 height 13
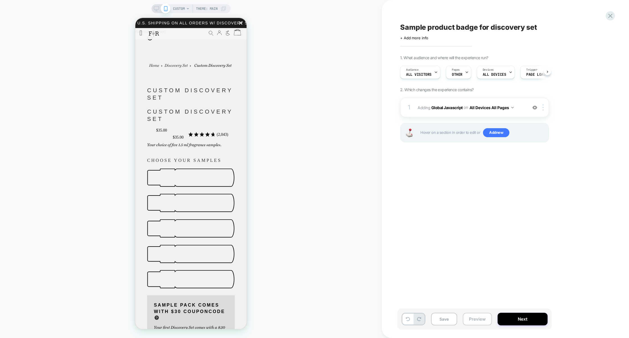
scroll to position [0, 0]
click at [472, 313] on div "Save Preview Next" at bounding box center [474, 319] width 154 height 21
click at [473, 315] on button "Preview" at bounding box center [477, 319] width 29 height 13
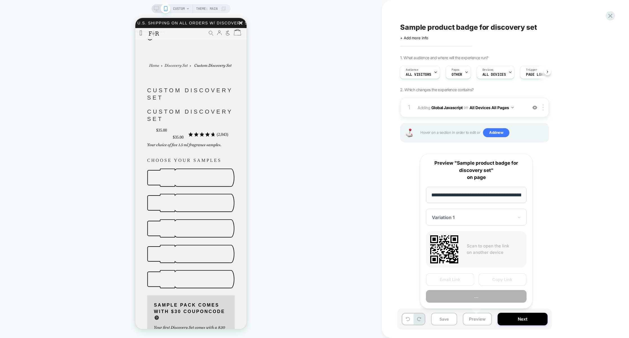
scroll to position [0, 143]
click at [476, 299] on button "Preview" at bounding box center [476, 296] width 100 height 13
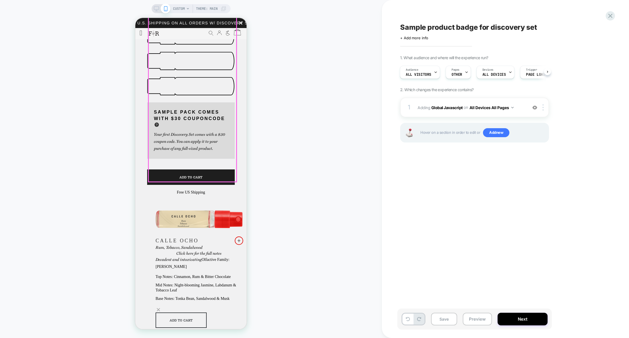
scroll to position [227, 0]
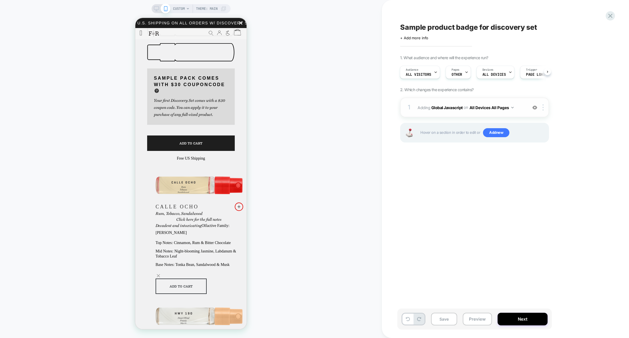
click at [435, 115] on div "1 Adding Global Javascript on All Devices All Pages Add Before Add After Target…" at bounding box center [474, 108] width 149 height 20
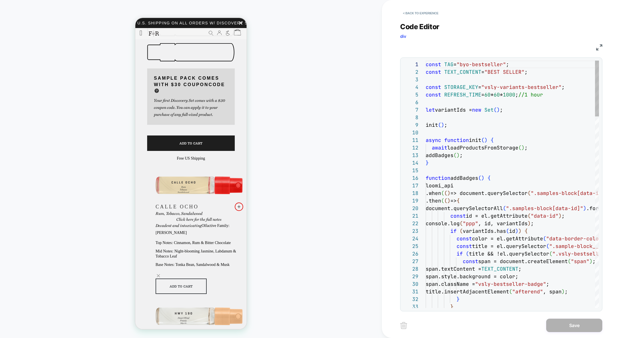
scroll to position [76, 0]
click at [432, 11] on button "< Back to experience" at bounding box center [420, 13] width 41 height 9
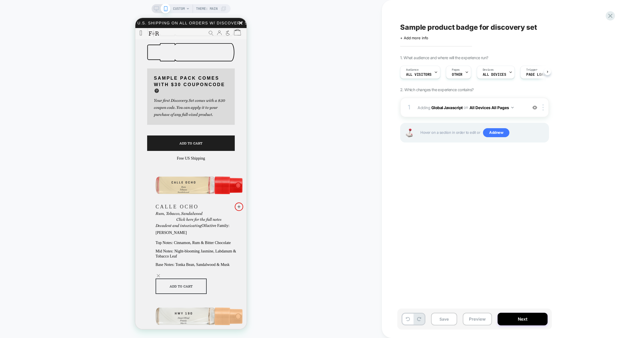
scroll to position [0, 0]
click at [493, 134] on span "Add new" at bounding box center [496, 132] width 26 height 9
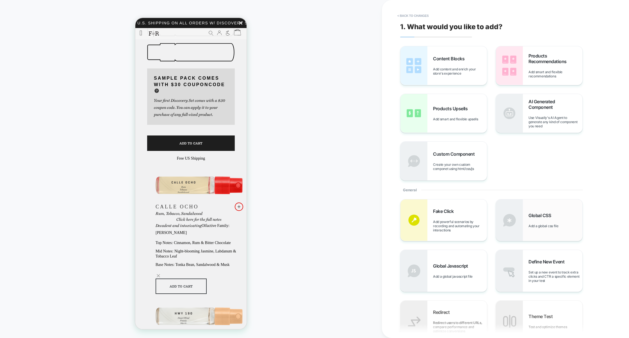
click at [521, 217] on img at bounding box center [509, 221] width 27 height 42
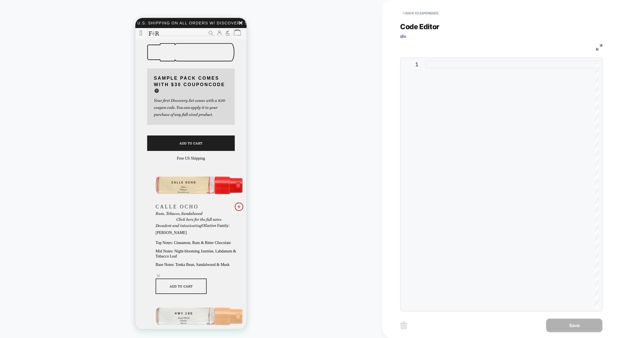
click at [471, 155] on div at bounding box center [511, 185] width 173 height 248
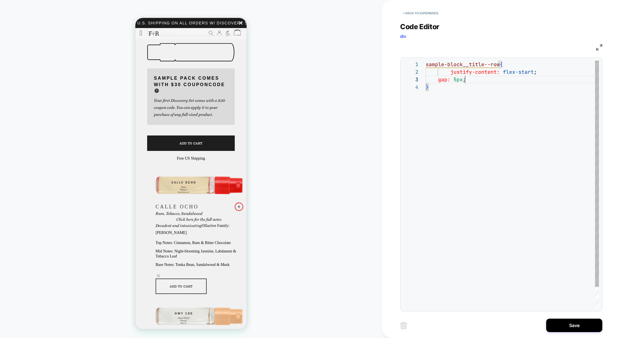
scroll to position [15, 39]
click at [430, 63] on div "sample-block__title--row { justify-content: flex-start ; gap: 5px ; }" at bounding box center [511, 196] width 173 height 270
click at [507, 63] on div ".sample-block__title--row { justify-content: flex-start ; gap: 5px ; }" at bounding box center [511, 196] width 173 height 270
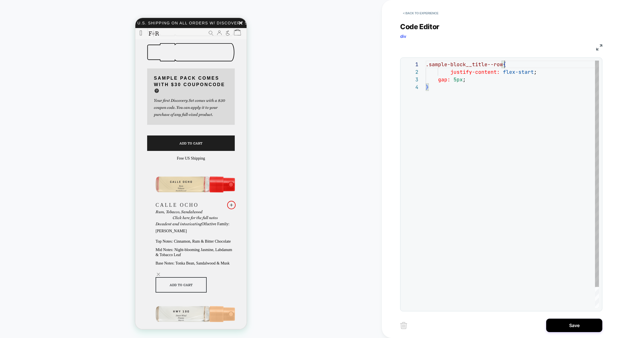
click at [517, 65] on div ".sample-block__title--row { justify-content: flex-start ; gap: 5px ; }" at bounding box center [511, 196] width 173 height 270
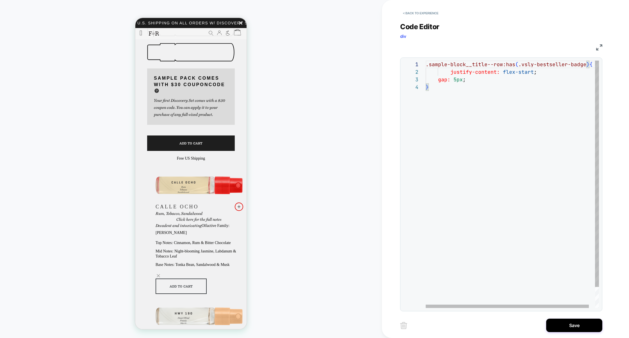
scroll to position [23, 3]
click at [449, 87] on div ".sample-block__title--row:has ( .vsly-bestseller-badge ) { justify-content: fle…" at bounding box center [515, 196] width 180 height 270
click at [460, 104] on div ".sample-block__title--row:has ( .vsly-bestseller-badge ) { justify-content: fle…" at bounding box center [515, 196] width 180 height 270
drag, startPoint x: 517, startPoint y: 65, endPoint x: 583, endPoint y: 63, distance: 66.2
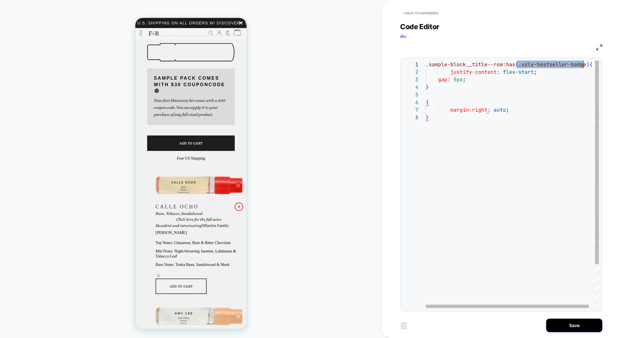
click at [583, 63] on div ".sample-block__title--row:has ( .vsly-bestseller-badge ) { justify-content: fle…" at bounding box center [515, 211] width 180 height 301
click at [427, 104] on div ".sample-block__title--row:has ( .vsly-bestseller-badge ) { justify-content: fle…" at bounding box center [515, 211] width 180 height 301
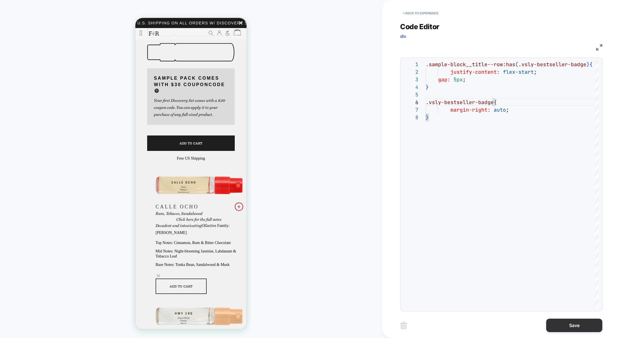
type textarea "**********"
click at [567, 322] on button "Save" at bounding box center [574, 325] width 56 height 13
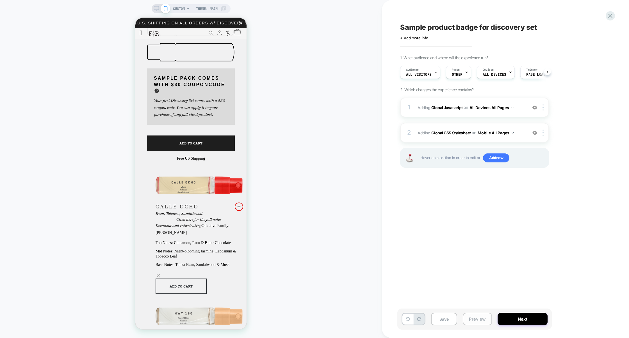
scroll to position [0, 0]
click at [478, 321] on button "Preview" at bounding box center [477, 319] width 29 height 13
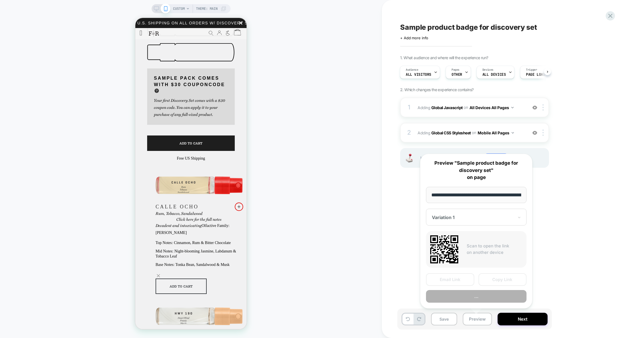
scroll to position [0, 143]
click at [482, 295] on button "Preview" at bounding box center [476, 296] width 100 height 13
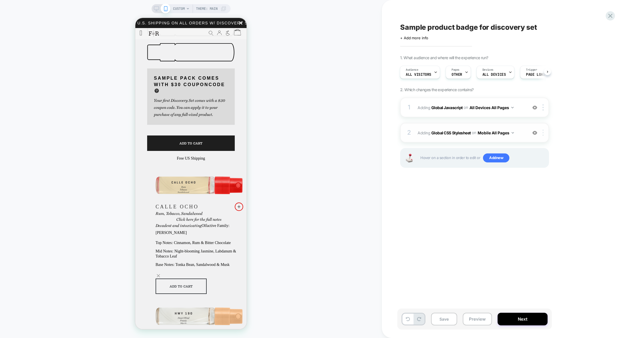
click at [544, 133] on div at bounding box center [543, 133] width 9 height 6
click at [541, 192] on div "Target All Devices" at bounding box center [544, 193] width 50 height 15
click at [474, 319] on button "Preview" at bounding box center [477, 319] width 29 height 13
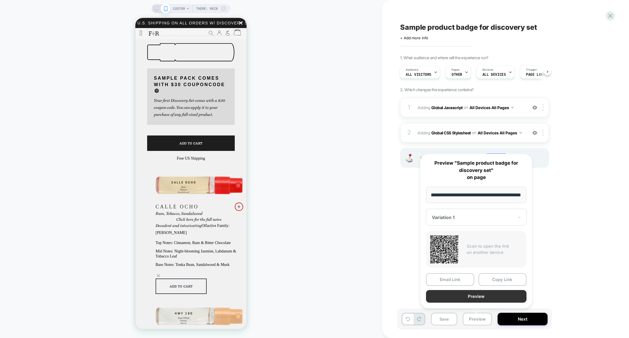
click at [474, 292] on button "Preview" at bounding box center [476, 296] width 100 height 13
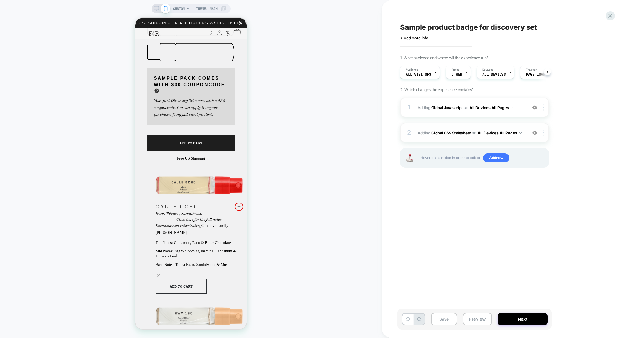
click at [436, 137] on div "2 Adding Global CSS Stylesheet on All Devices All Pages Add Before Add After Ta…" at bounding box center [474, 133] width 149 height 20
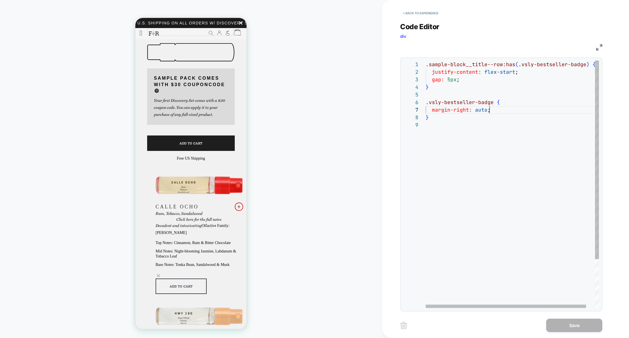
scroll to position [45, 0]
drag, startPoint x: 494, startPoint y: 111, endPoint x: 400, endPoint y: 110, distance: 93.5
click at [400, 110] on div "**********" at bounding box center [501, 185] width 202 height 254
type textarea "**********"
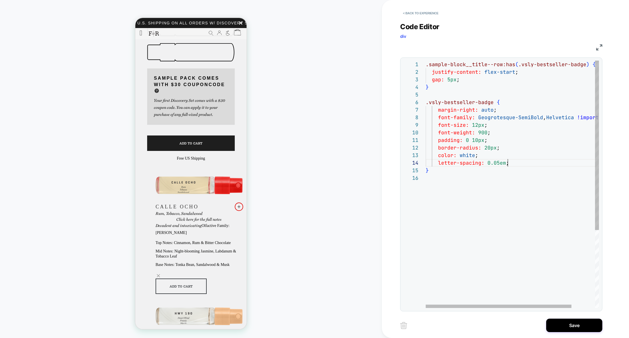
scroll to position [23, 81]
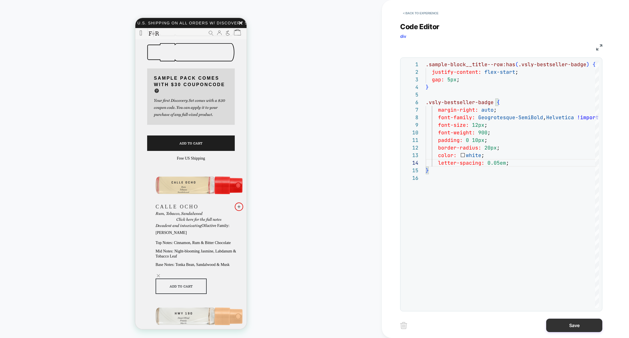
click at [564, 329] on button "Save" at bounding box center [574, 325] width 56 height 13
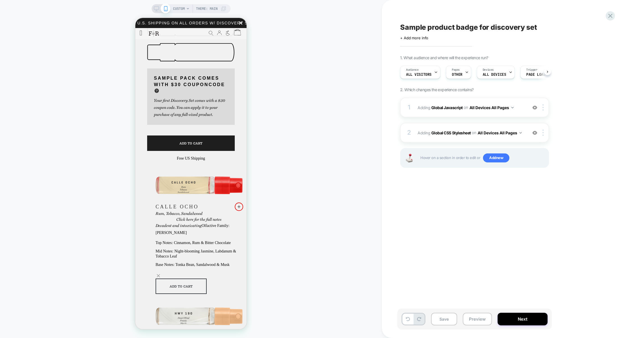
scroll to position [0, 0]
click at [453, 321] on button "Save" at bounding box center [444, 319] width 26 height 13
click at [471, 321] on button "Preview" at bounding box center [477, 319] width 29 height 13
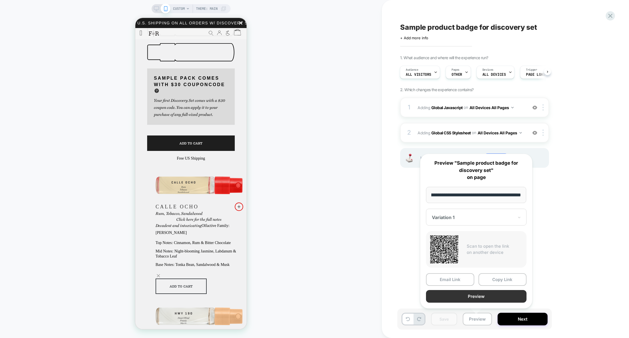
scroll to position [0, 0]
click at [480, 301] on button "Preview" at bounding box center [476, 296] width 100 height 13
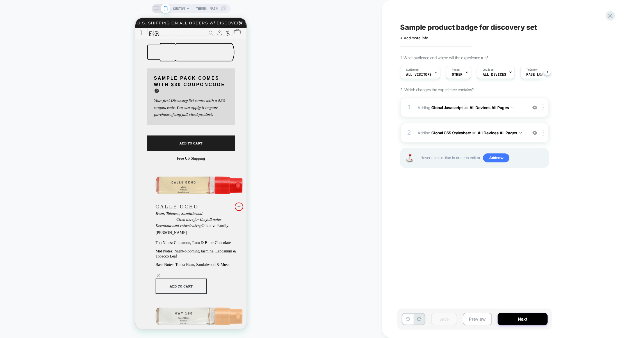
scroll to position [0, 0]
click at [455, 124] on div "2 Adding Global CSS Stylesheet on All Devices All Pages Add Before Add After Ta…" at bounding box center [474, 133] width 149 height 20
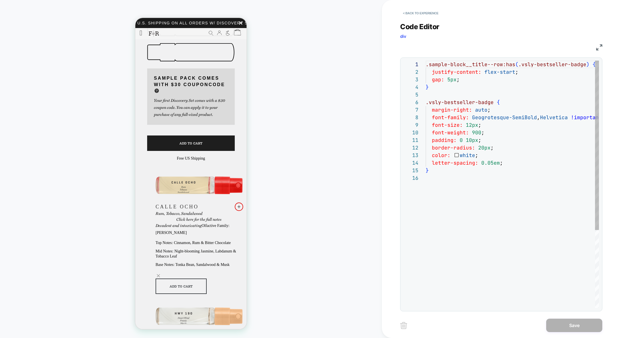
scroll to position [76, 0]
click at [515, 163] on div ".sample-block__title--row:has ( .vsly-bestseller-badge ) { justify-content: fle…" at bounding box center [522, 241] width 195 height 361
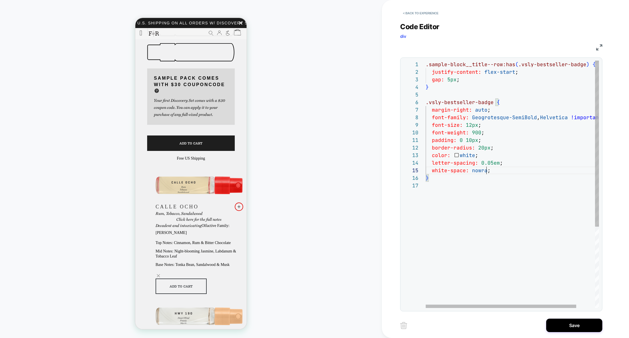
scroll to position [30, 63]
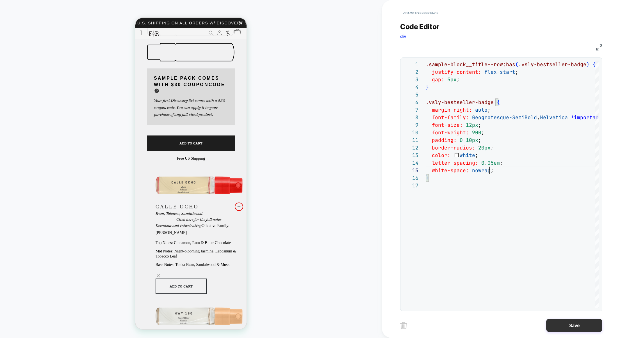
type textarea "**********"
click at [104, 13] on button "Save" at bounding box center [104, 13] width 0 height 0
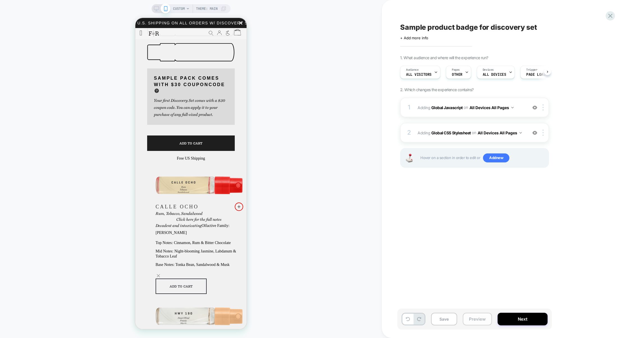
scroll to position [0, 0]
click at [0, 0] on button "Preview" at bounding box center [0, 0] width 0 height 0
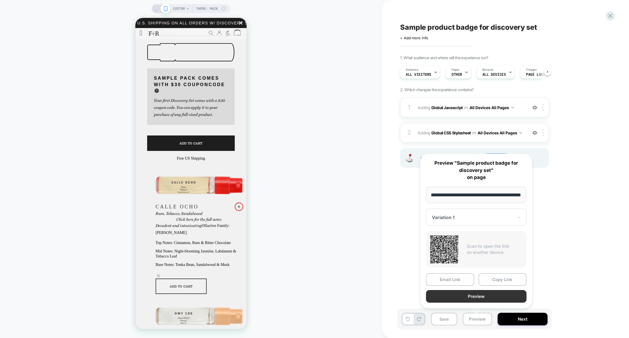
scroll to position [0, 0]
click at [479, 299] on button "Preview" at bounding box center [476, 296] width 100 height 13
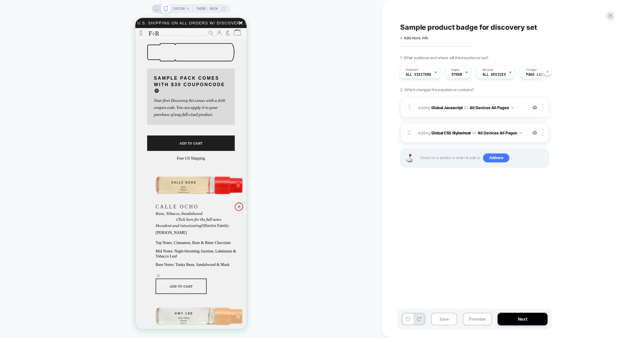
click at [447, 140] on div "2 Adding Global CSS Stylesheet on All Devices All Pages Add Before Add After Ta…" at bounding box center [474, 133] width 149 height 20
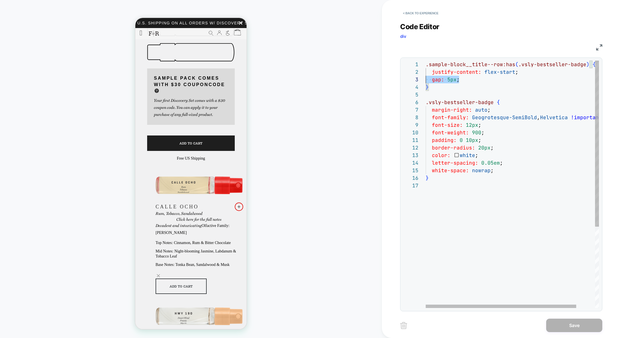
scroll to position [7, 0]
drag, startPoint x: 472, startPoint y: 81, endPoint x: 420, endPoint y: 74, distance: 52.1
click at [425, 74] on div ".sample-block__title--row:has ( .vsly-bestseller-badge ) { justify-content: fle…" at bounding box center [522, 245] width 195 height 369
type textarea "**********"
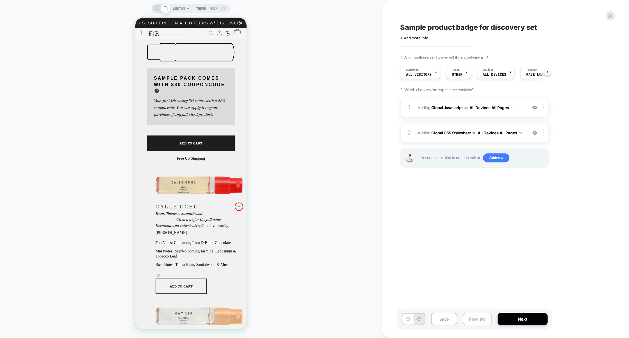
scroll to position [0, 0]
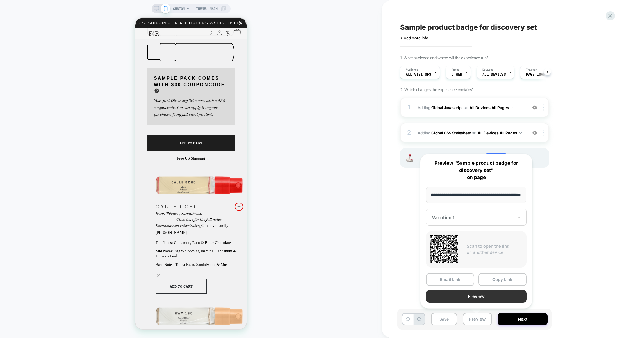
scroll to position [0, 0]
click at [482, 297] on button "Preview" at bounding box center [476, 296] width 100 height 13
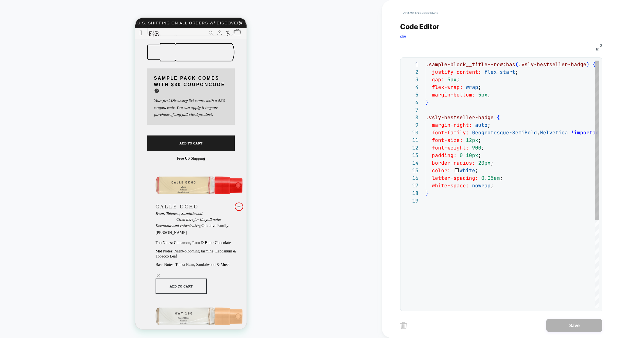
scroll to position [76, 0]
click at [496, 145] on div ".sample-block__title--row:has ( .vsly-bestseller-badge ) { justify-content: fle…" at bounding box center [522, 253] width 195 height 384
type textarea "**********"
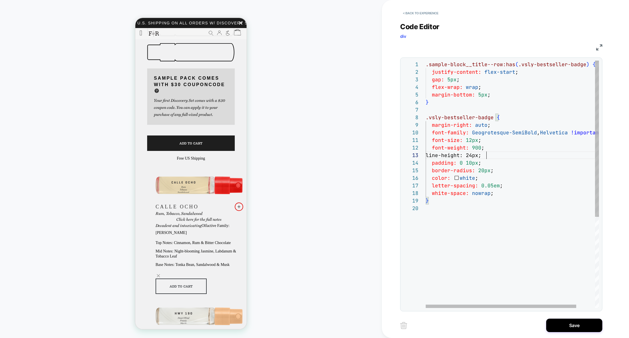
scroll to position [15, 61]
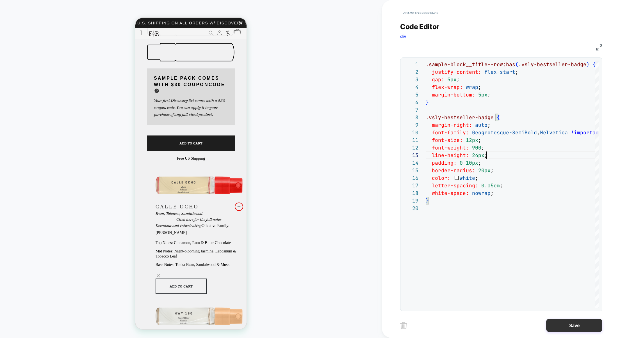
click at [579, 326] on button "Save" at bounding box center [574, 325] width 56 height 13
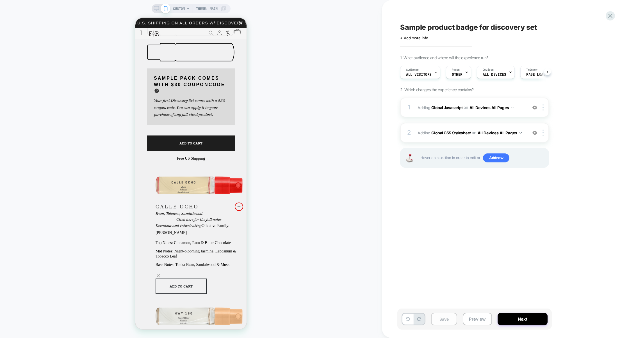
scroll to position [0, 0]
click at [442, 322] on button "Save" at bounding box center [444, 319] width 26 height 13
click at [471, 322] on button "Preview" at bounding box center [477, 319] width 29 height 13
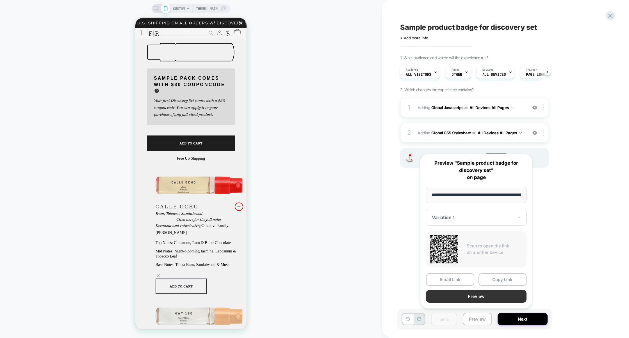
scroll to position [0, 143]
click at [479, 301] on button "Preview" at bounding box center [476, 296] width 100 height 13
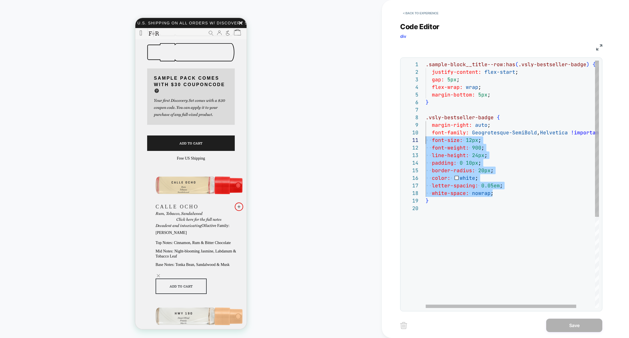
scroll to position [68, 0]
drag, startPoint x: 498, startPoint y: 195, endPoint x: 402, endPoint y: 132, distance: 113.9
click at [425, 132] on div ".sample-block__title--row:has ( .vsly-bestseller-badge ) { justify-content: fle…" at bounding box center [522, 257] width 195 height 392
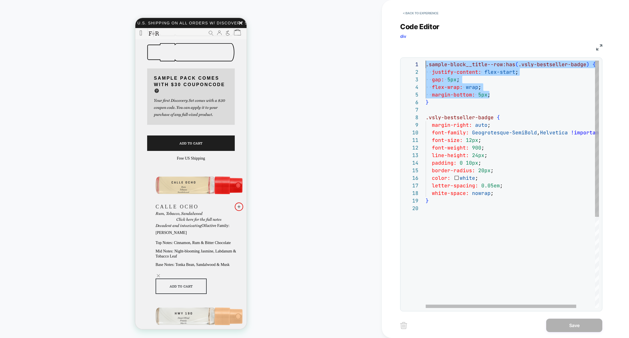
scroll to position [7, 0]
drag, startPoint x: 495, startPoint y: 95, endPoint x: 419, endPoint y: 69, distance: 79.9
click at [425, 69] on div ".sample-block__title--row:has ( .vsly-bestseller-badge ) { justify-content: fle…" at bounding box center [522, 257] width 195 height 392
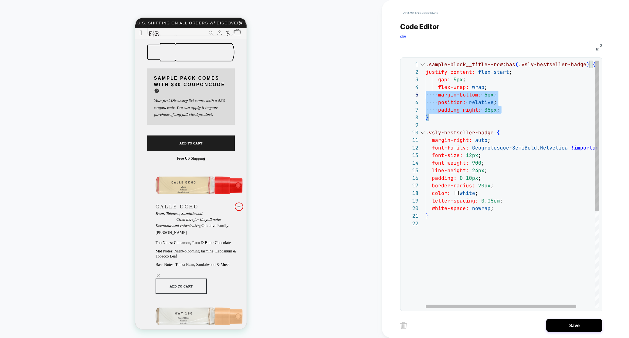
scroll to position [0, 0]
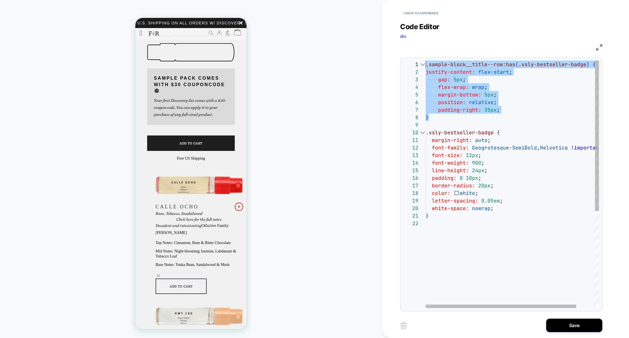
drag, startPoint x: 439, startPoint y: 116, endPoint x: 418, endPoint y: 61, distance: 59.3
click at [425, 61] on div ".sample-block__title--row:has ( .vsly-bestseller-badge ) { justify-content: fle…" at bounding box center [522, 264] width 195 height 407
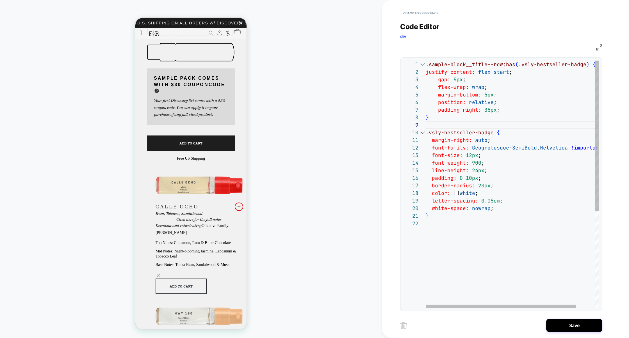
click at [444, 125] on div ".sample-block__title--row:has ( .vsly-bestseller-badge ) { justify-content: fle…" at bounding box center [522, 264] width 195 height 407
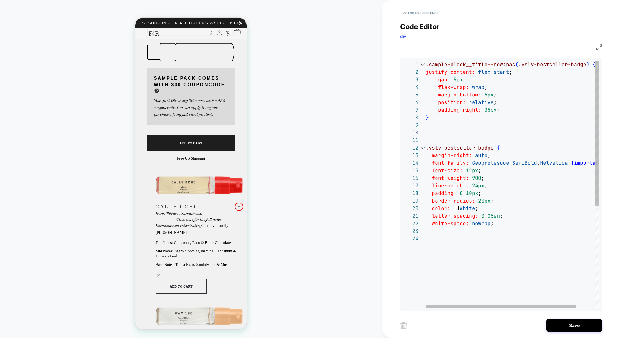
scroll to position [45, 3]
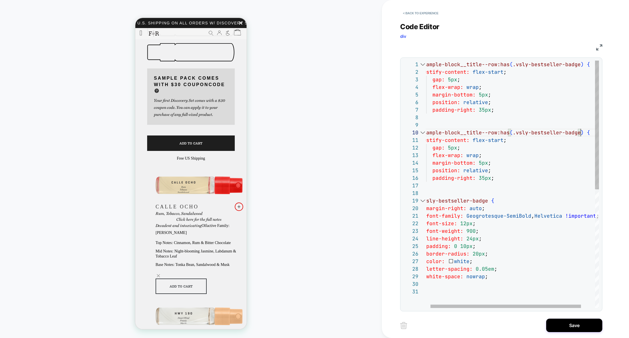
click at [579, 133] on div ".sample-block__title--row:has ( .vsly-bestseller-badge ) { justify-content: fle…" at bounding box center [517, 298] width 195 height 475
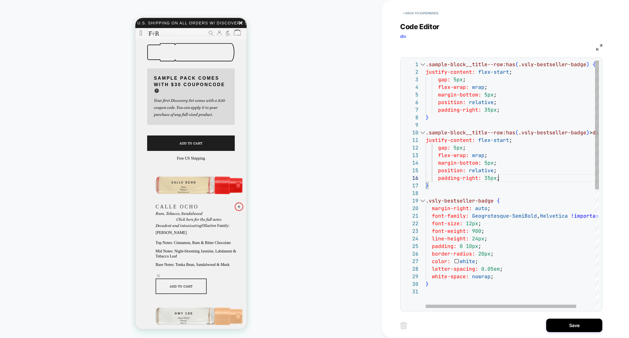
scroll to position [7, 0]
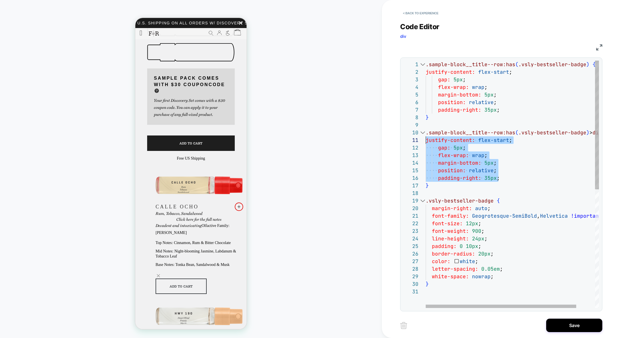
drag, startPoint x: 511, startPoint y: 180, endPoint x: 410, endPoint y: 141, distance: 108.4
click at [410, 141] on div "1 2 3 4 5 8 9 19 20 21 22 23 24 6 7 10 18 11 12 13 14 15 16 17 25 26 27 28 29 3…" at bounding box center [501, 185] width 196 height 248
type textarea "**********"
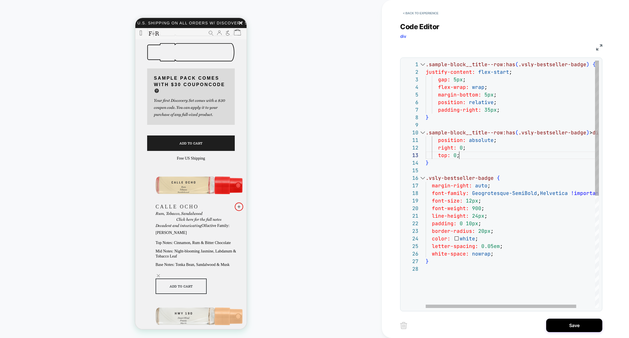
scroll to position [15, 33]
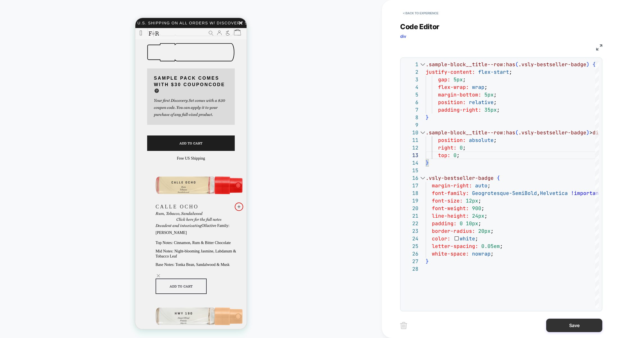
click at [572, 323] on button "Save" at bounding box center [574, 325] width 56 height 13
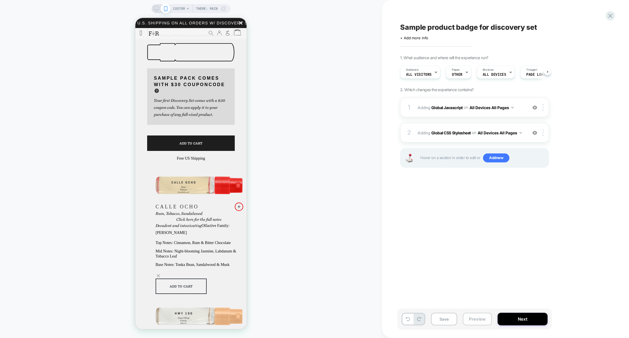
scroll to position [0, 0]
click at [481, 318] on button "Preview" at bounding box center [477, 319] width 29 height 13
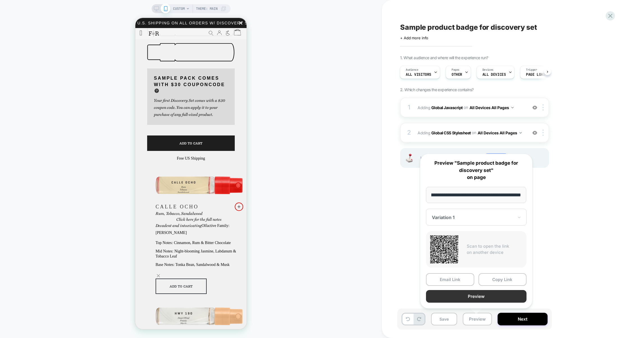
scroll to position [0, 0]
click at [480, 300] on button "Preview" at bounding box center [476, 296] width 100 height 13
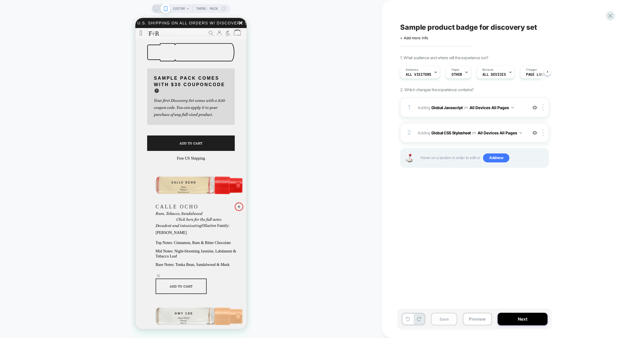
click at [446, 324] on button "Save" at bounding box center [444, 319] width 26 height 13
click at [487, 117] on div "1 Adding Global Javascript on All Devices All Pages Add Before Add After Target…" at bounding box center [474, 108] width 149 height 20
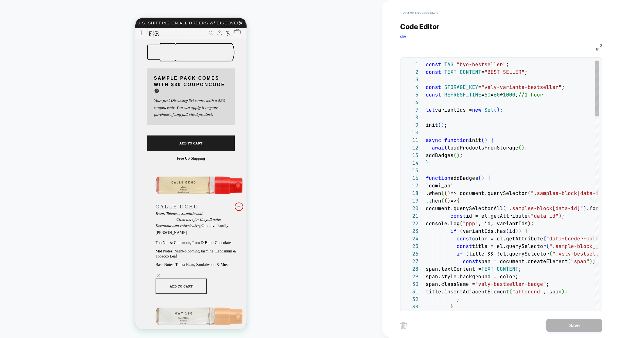
scroll to position [76, 0]
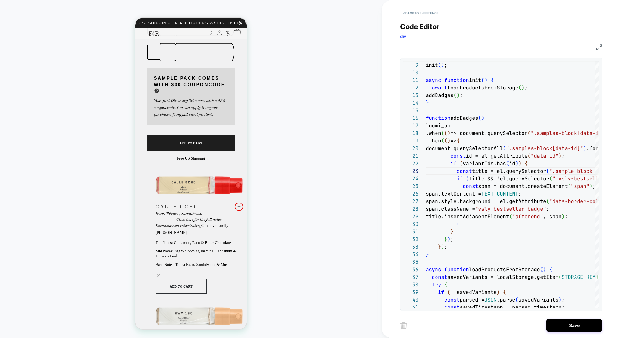
click at [596, 45] on img at bounding box center [599, 47] width 6 height 6
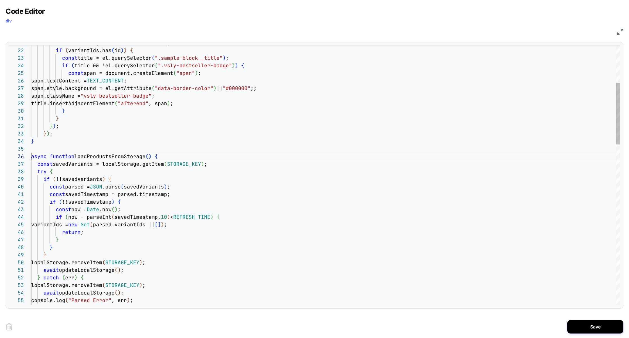
scroll to position [38, 0]
drag, startPoint x: 32, startPoint y: 157, endPoint x: 111, endPoint y: 206, distance: 93.1
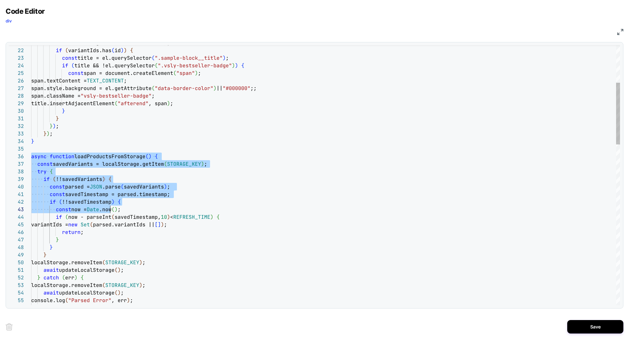
scroll to position [38, 79]
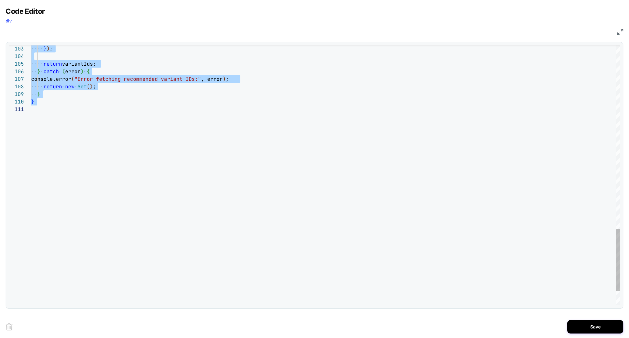
type textarea "**********"
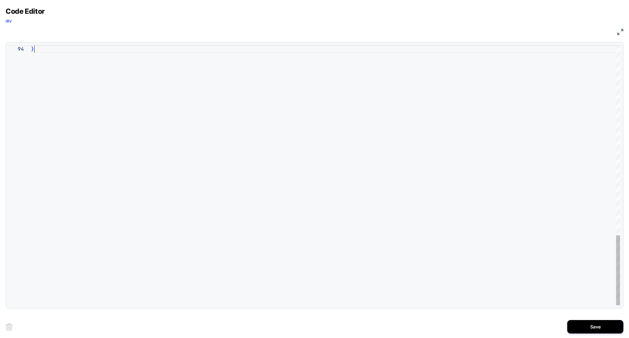
scroll to position [23, 3]
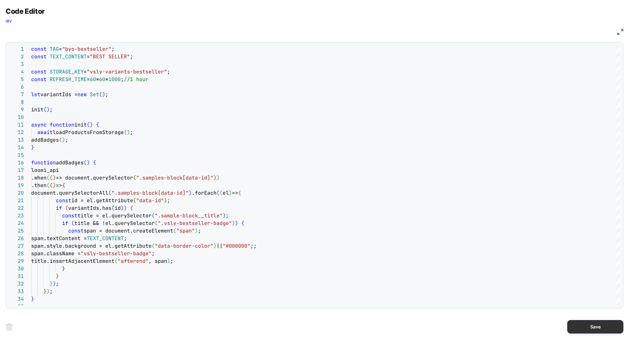
click at [0, 0] on button "Save" at bounding box center [0, 0] width 0 height 0
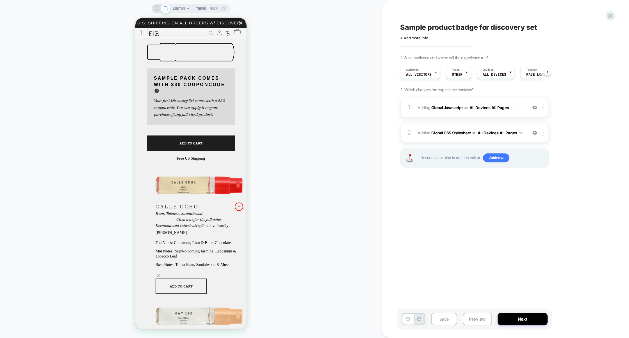
scroll to position [0, 0]
click at [473, 317] on button "Preview" at bounding box center [477, 319] width 29 height 13
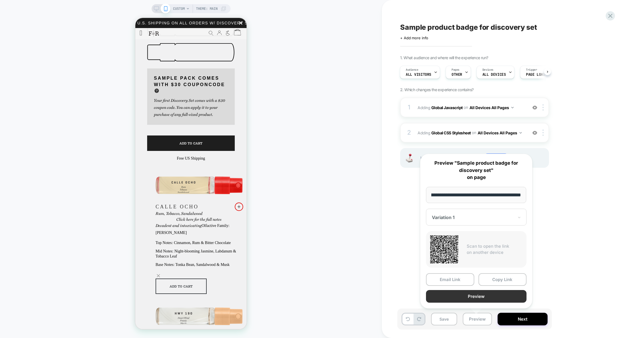
scroll to position [0, 0]
click at [478, 302] on button "Preview" at bounding box center [476, 296] width 100 height 13
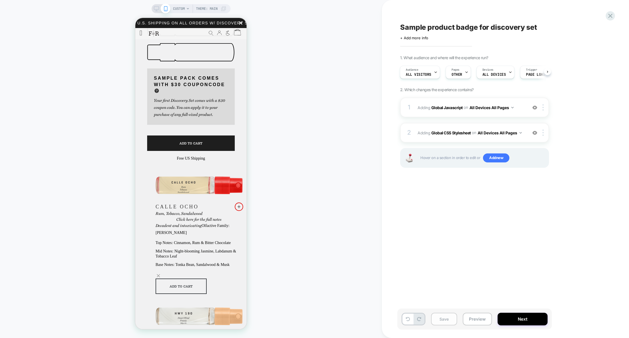
click at [444, 316] on button "Save" at bounding box center [444, 319] width 26 height 13
click at [463, 316] on button "Preview" at bounding box center [477, 319] width 29 height 13
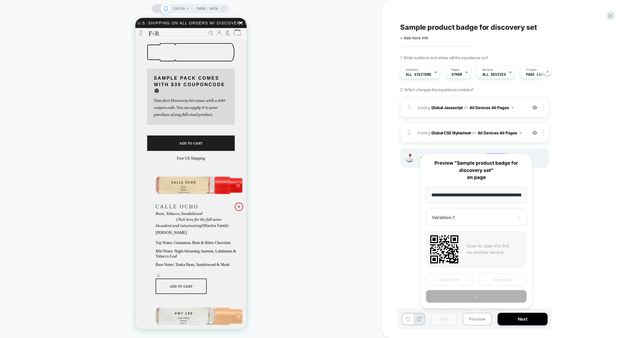
scroll to position [0, 143]
click at [492, 281] on button "Copy Link" at bounding box center [502, 279] width 48 height 13
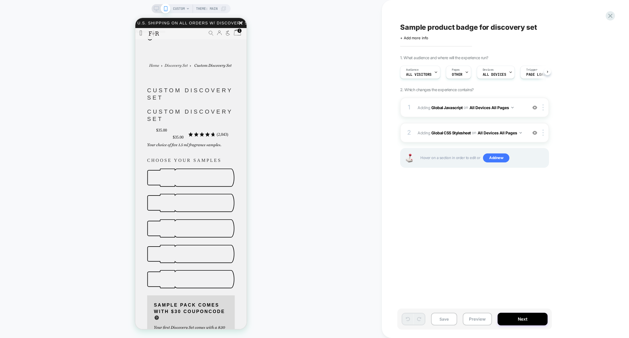
scroll to position [0, 0]
click at [0, 0] on div "1 Adding Global Javascript on All Devices All Pages Add Before Add After Target…" at bounding box center [0, 0] width 0 height 0
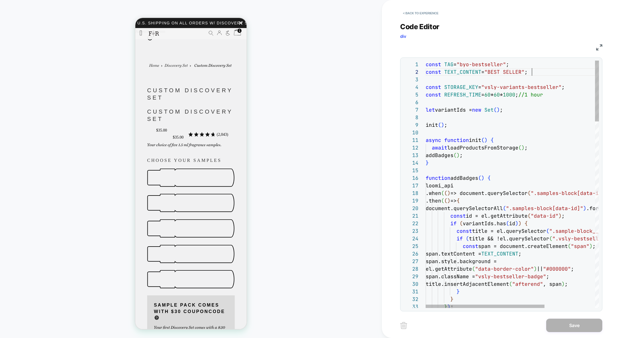
scroll to position [0, 0]
drag, startPoint x: 538, startPoint y: 72, endPoint x: 379, endPoint y: 54, distance: 159.8
click at [379, 54] on div "CUSTOM Theme: MAIN < Back to experience Code Editor div JS 1 2 3 4 5 6 7 8 9 10…" at bounding box center [314, 169] width 629 height 338
